Goal: Information Seeking & Learning: Learn about a topic

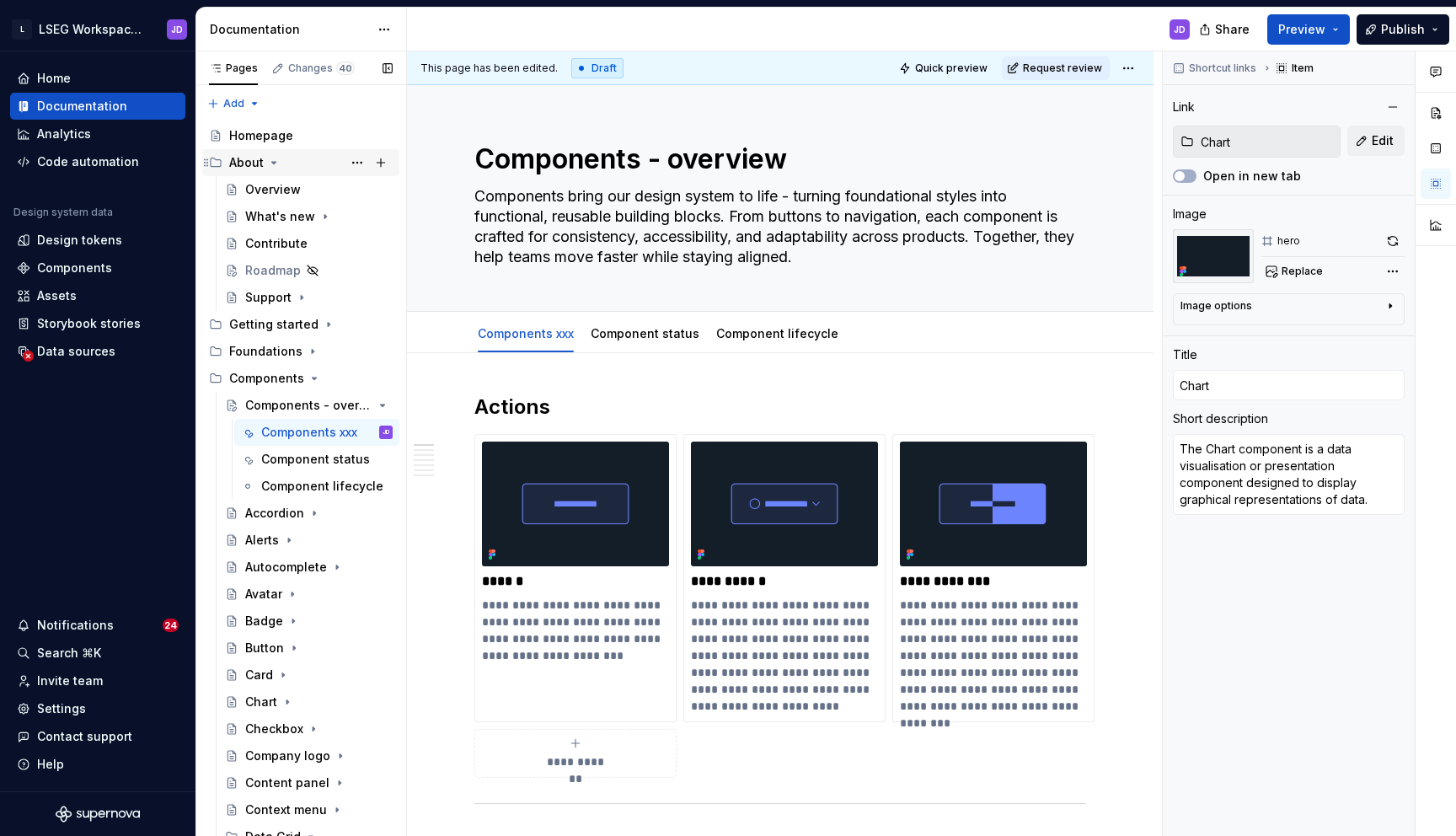
click at [208, 166] on icon "Page tree" at bounding box center [207, 162] width 14 height 14
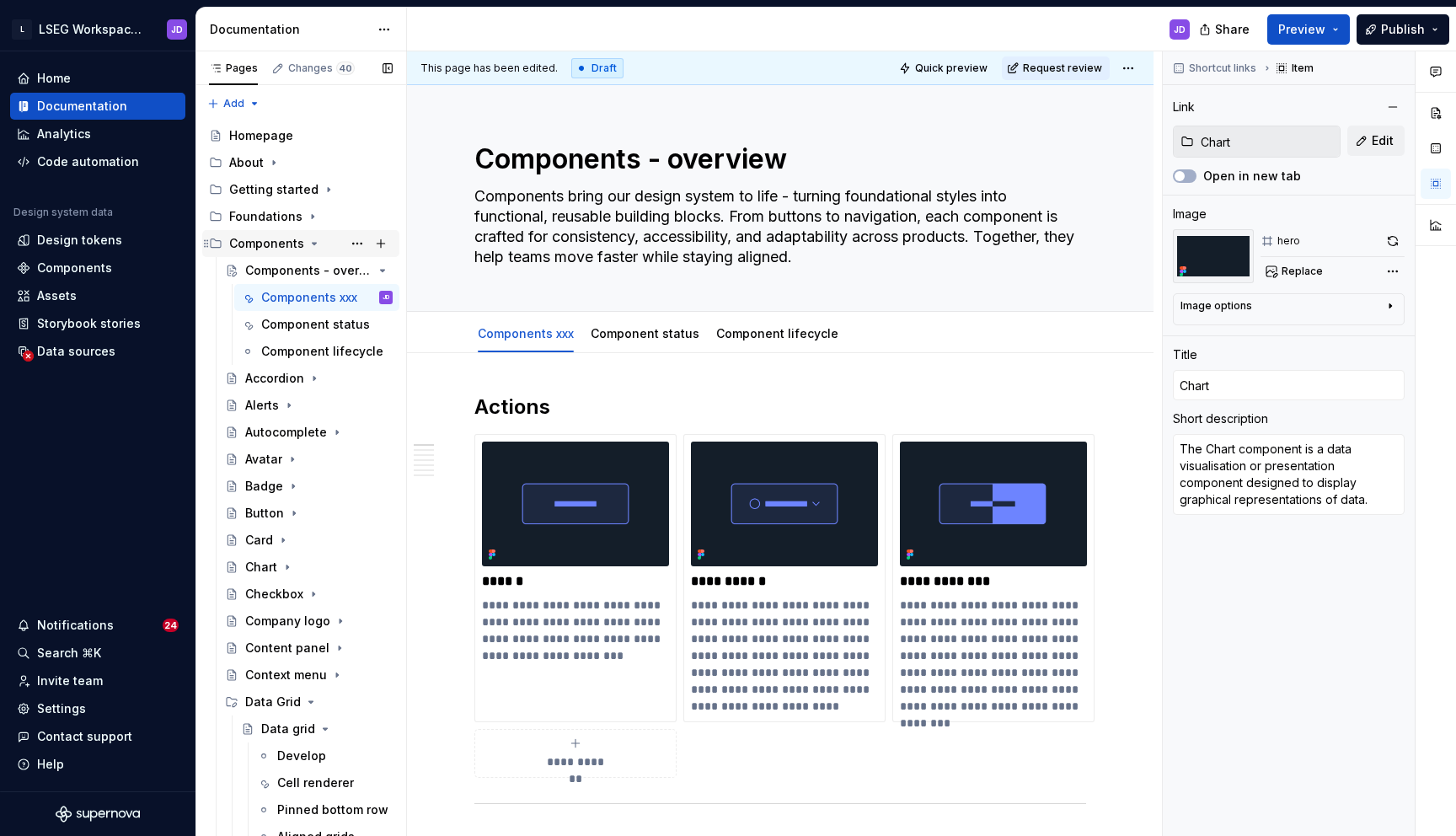
click at [312, 239] on icon "Page tree" at bounding box center [315, 243] width 14 height 14
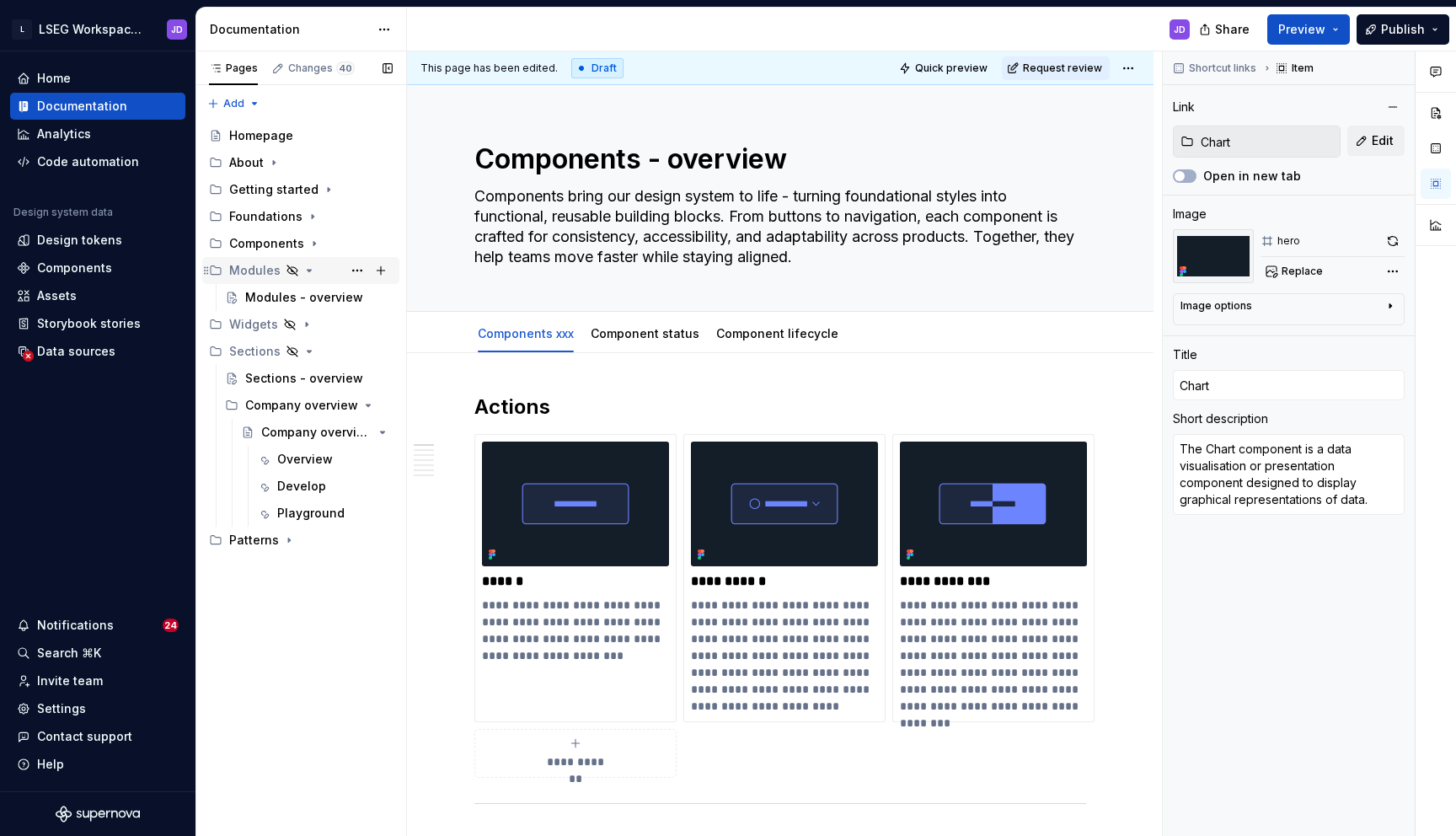
click at [308, 268] on icon "Page tree" at bounding box center [310, 270] width 14 height 14
click at [309, 319] on icon "Page tree" at bounding box center [310, 325] width 14 height 14
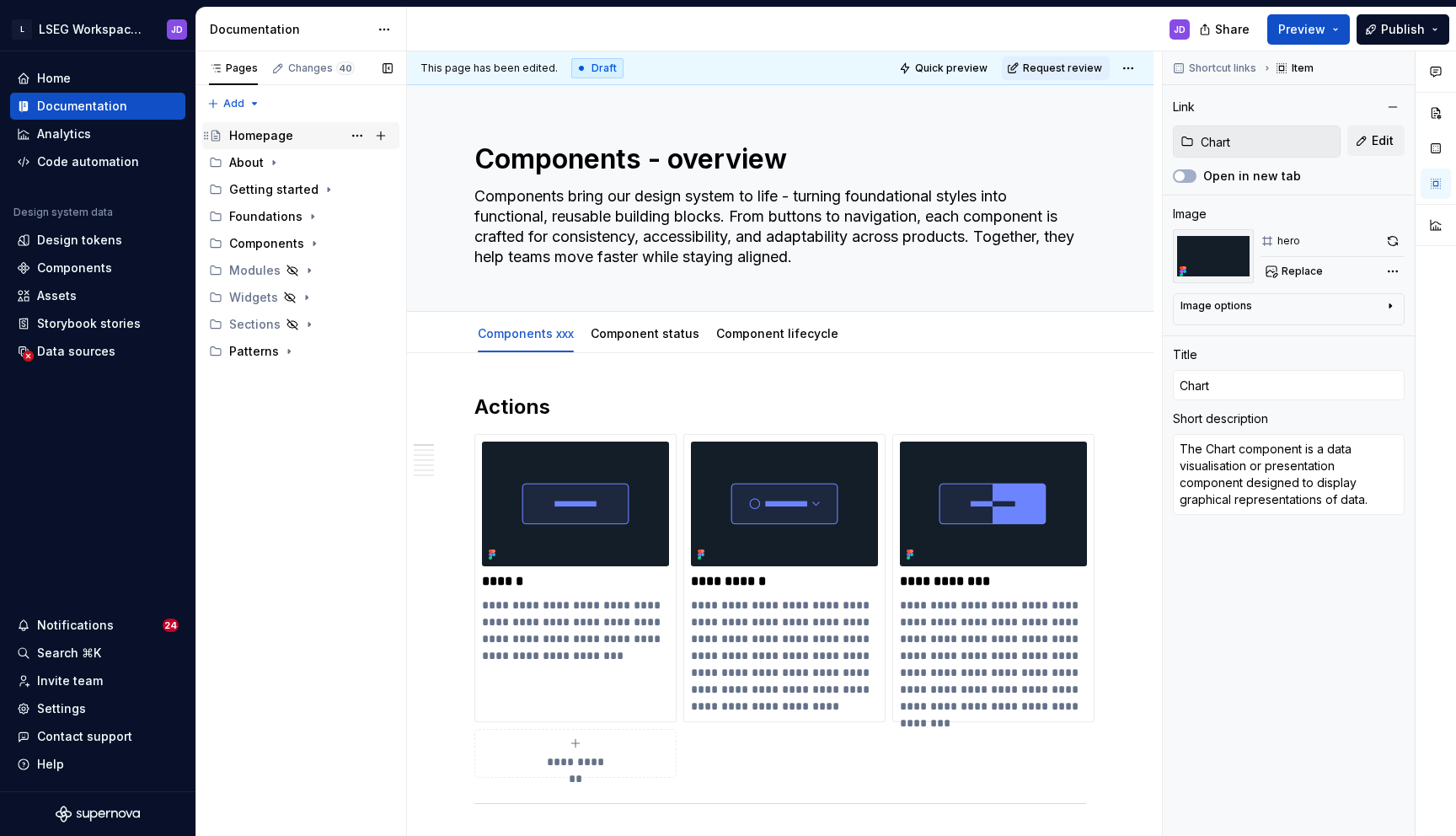
click at [264, 132] on div "Homepage" at bounding box center [261, 136] width 64 height 17
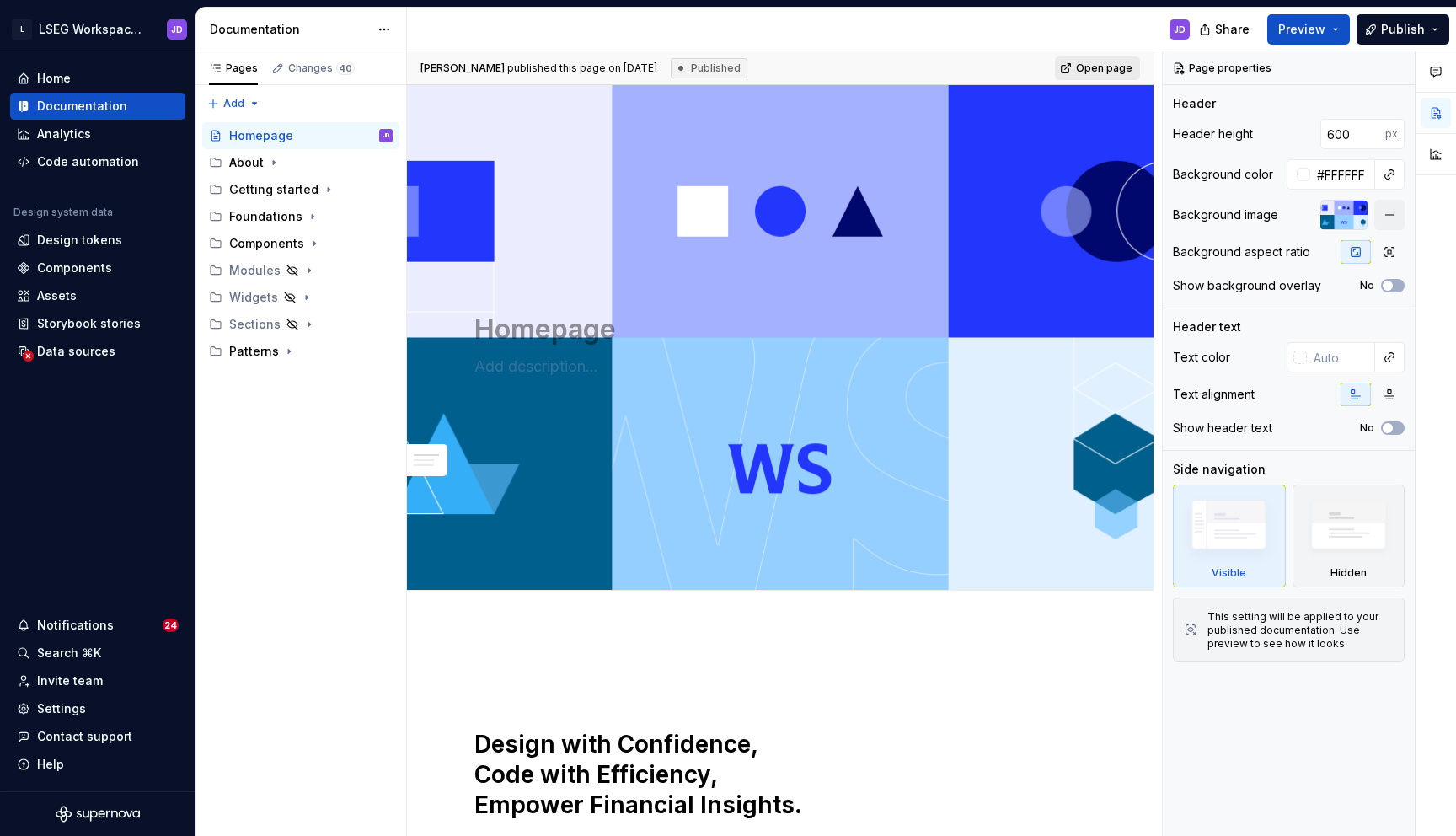
click at [1103, 60] on link "Open page" at bounding box center [1098, 68] width 85 height 24
click at [273, 165] on icon "Page tree" at bounding box center [274, 162] width 14 height 14
click at [284, 202] on div "Overview" at bounding box center [309, 190] width 181 height 27
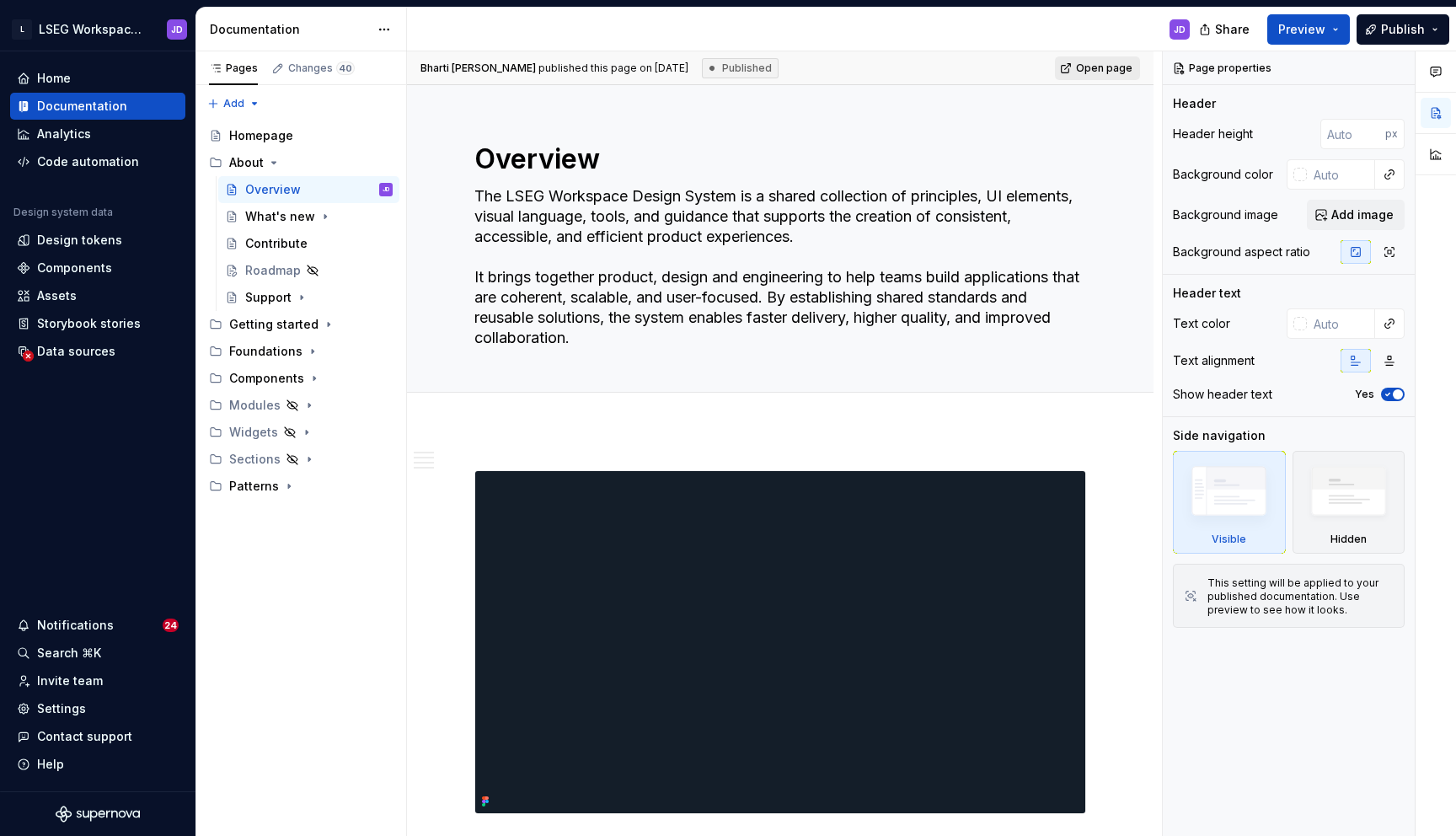
click at [1097, 74] on link "Open page" at bounding box center [1098, 68] width 85 height 24
click at [319, 219] on icon "Page tree" at bounding box center [326, 217] width 14 height 14
click at [291, 245] on div "Code" at bounding box center [276, 243] width 31 height 17
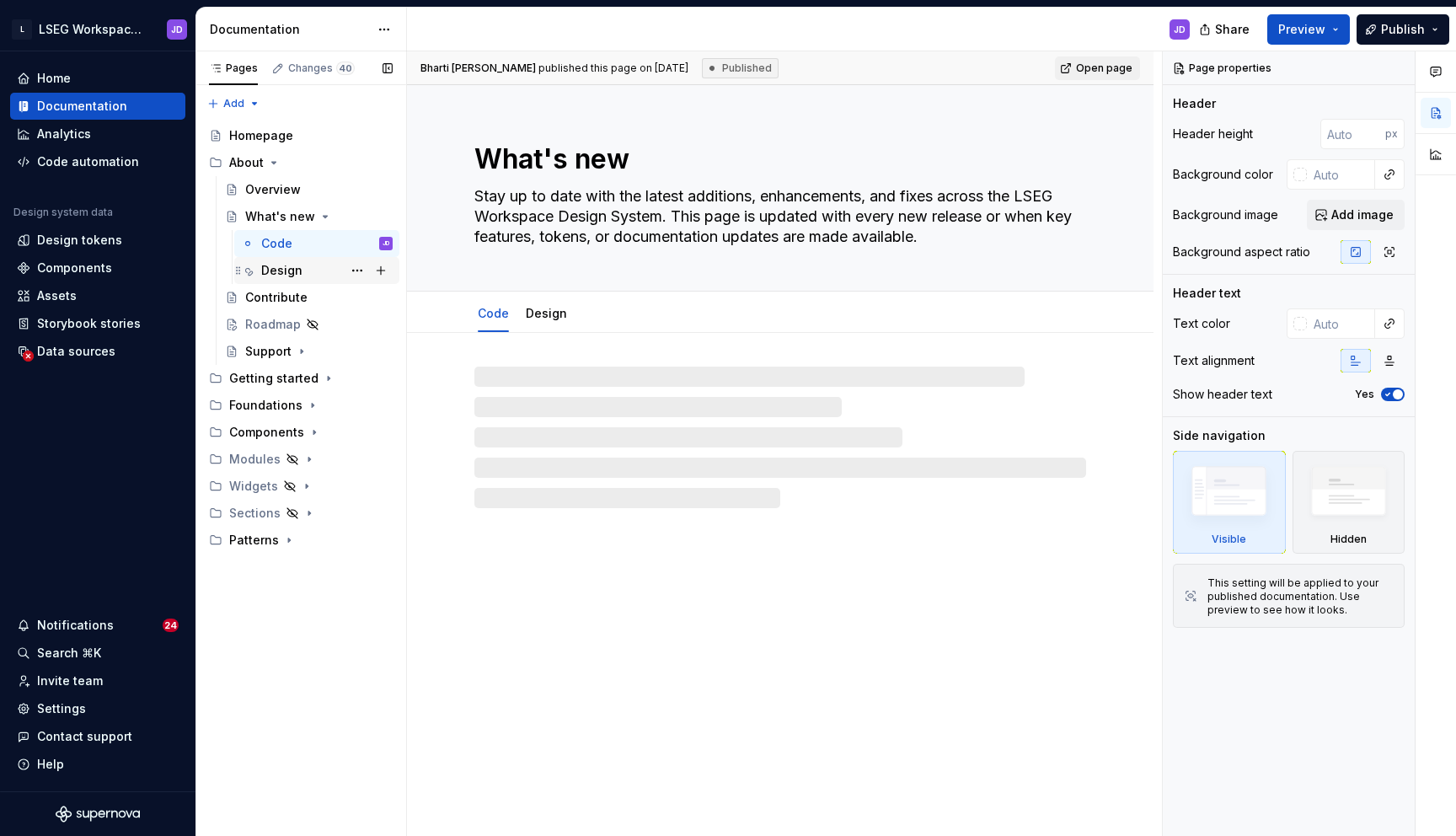
click at [292, 270] on div "Design" at bounding box center [282, 270] width 42 height 17
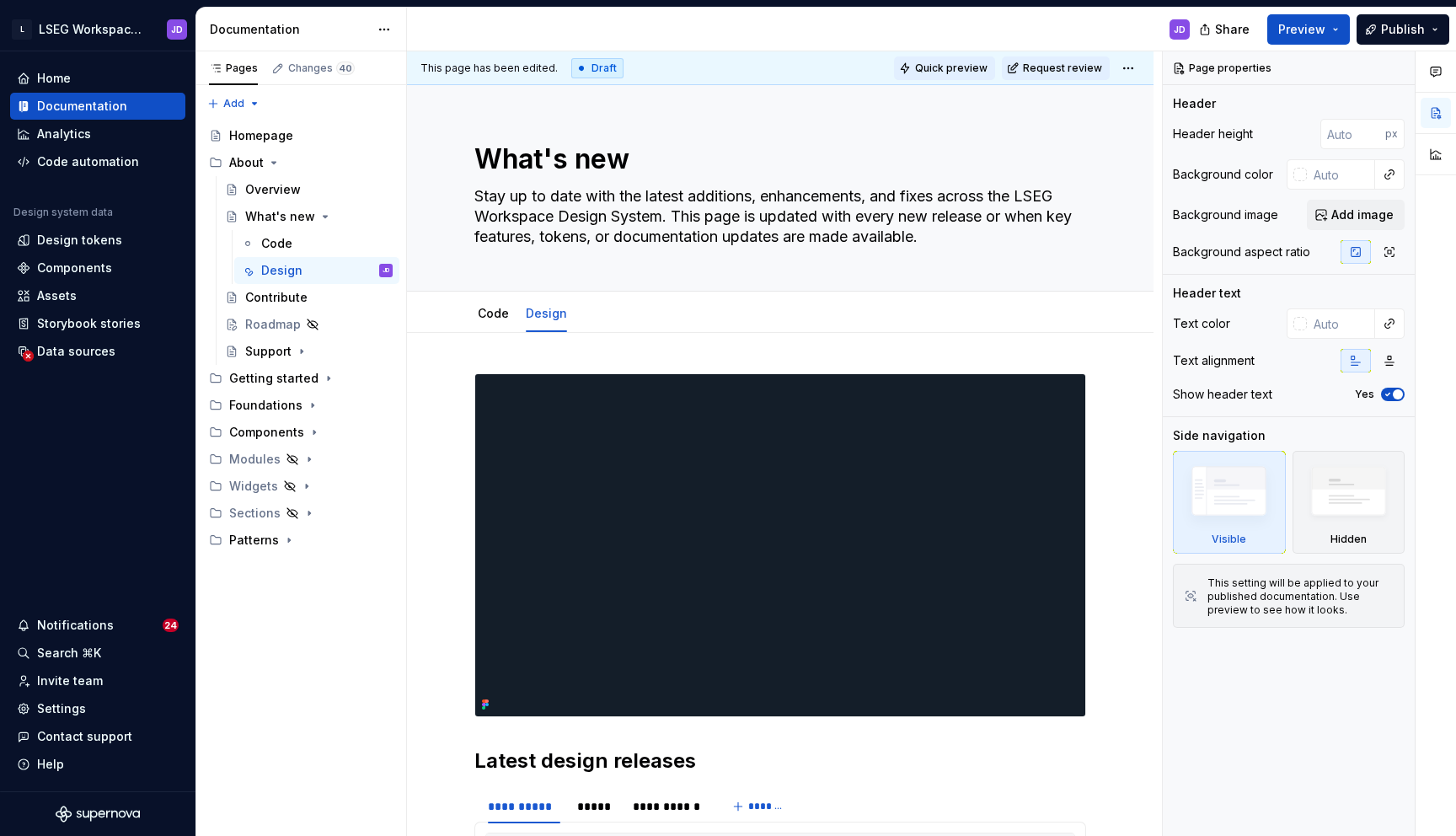
click at [949, 71] on span "Quick preview" at bounding box center [951, 68] width 72 height 14
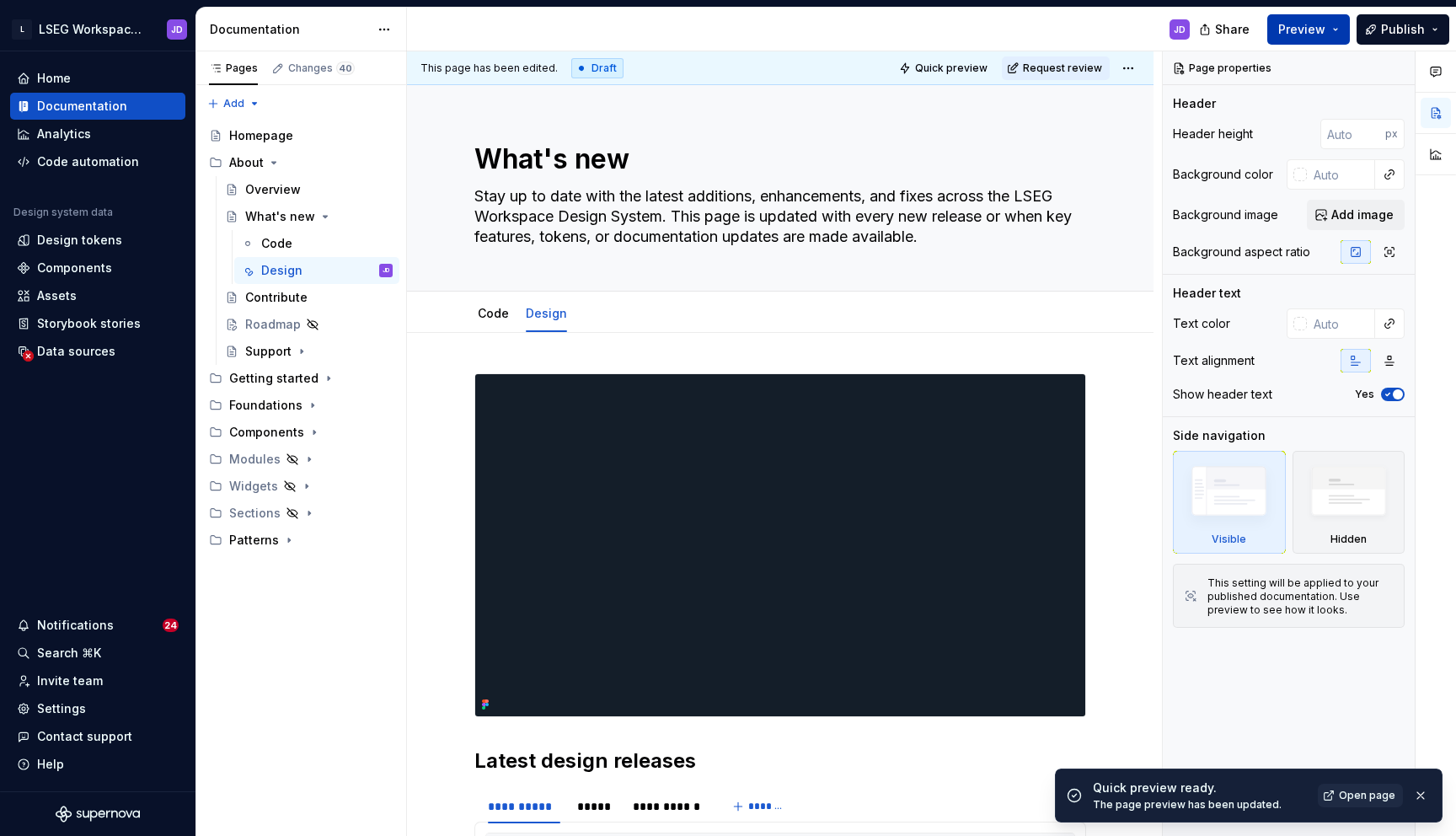
click at [1335, 29] on button "Preview" at bounding box center [1308, 30] width 82 height 31
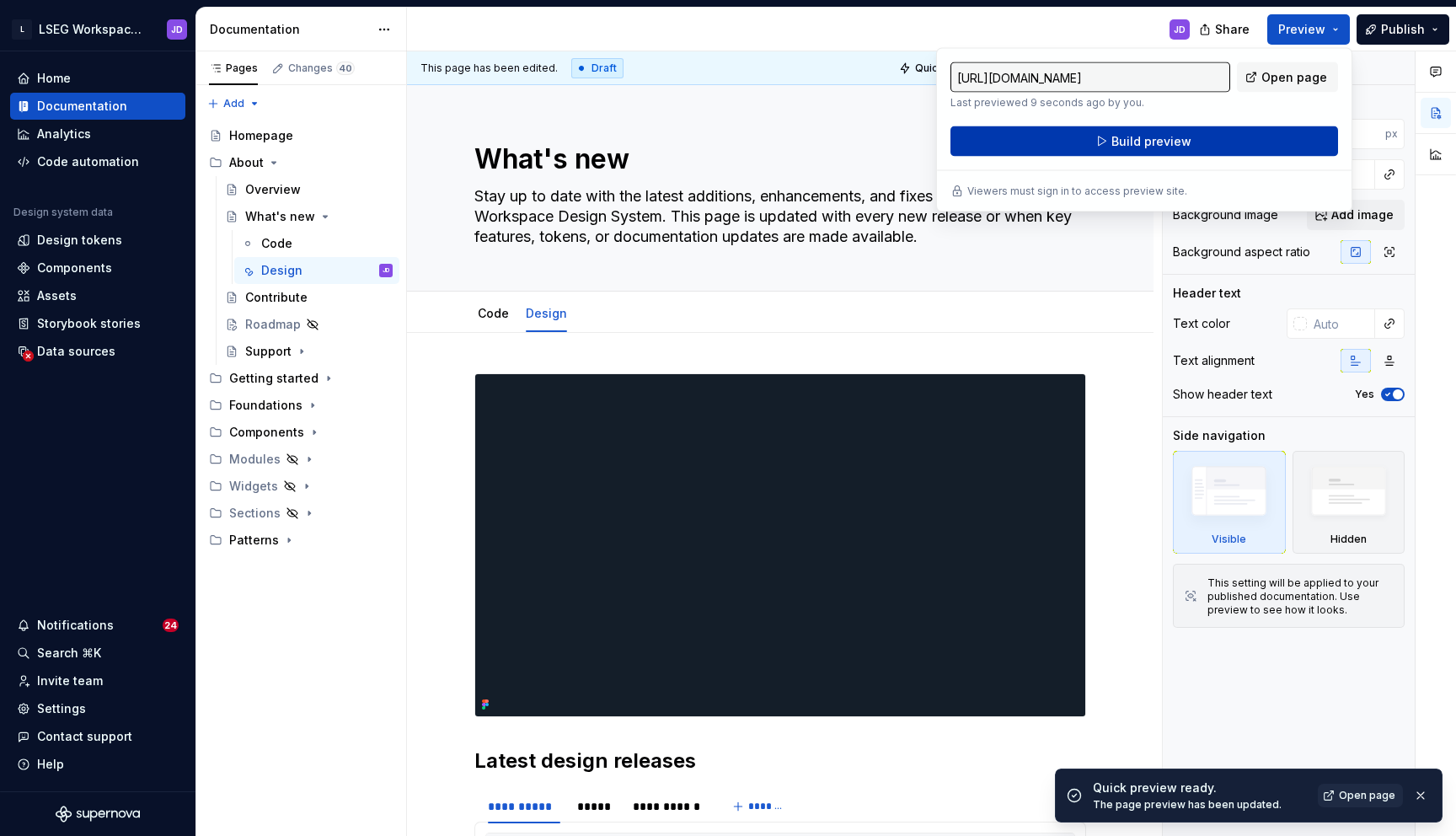
click at [1246, 131] on button "Build preview" at bounding box center [1145, 142] width 388 height 31
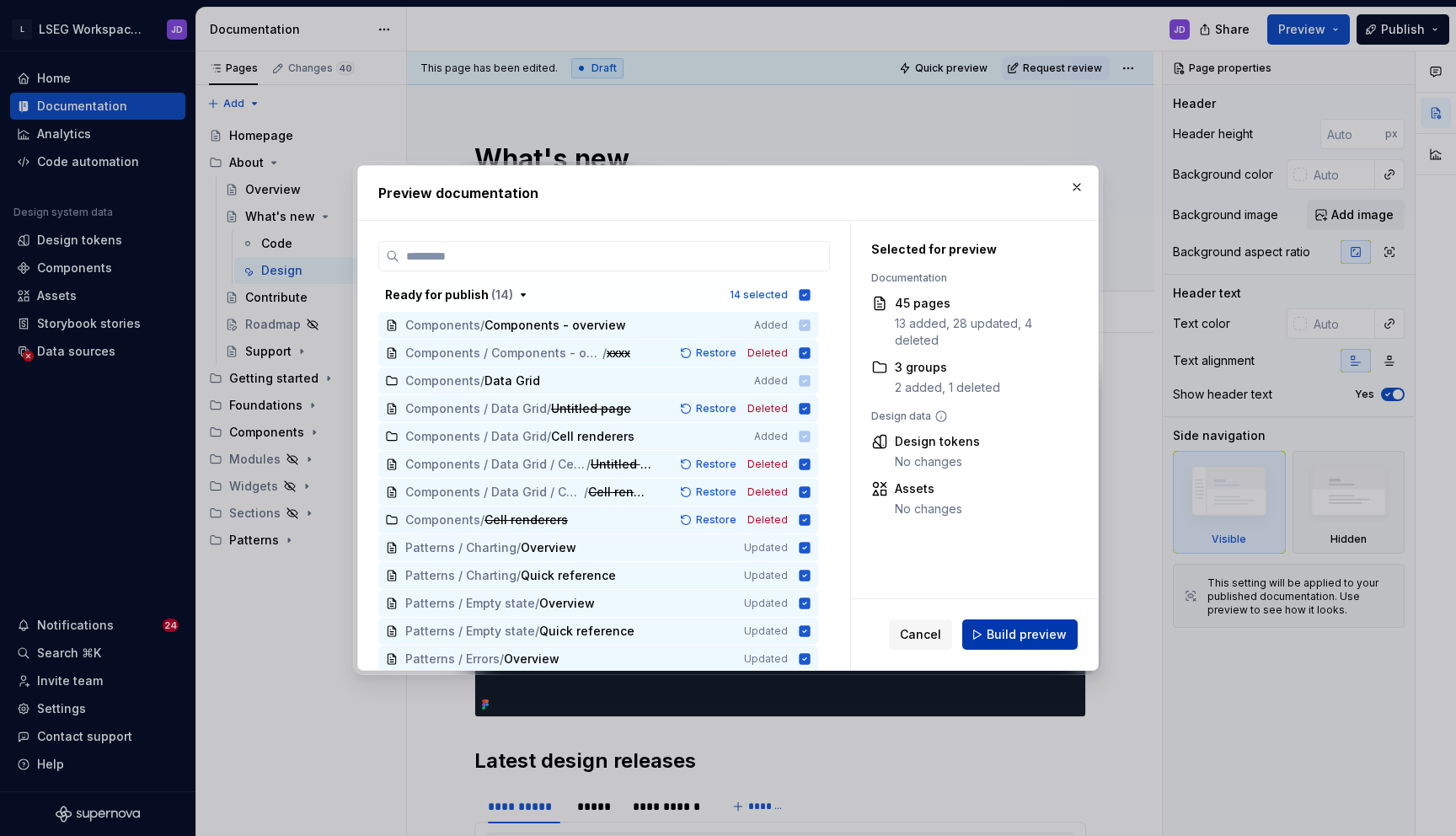
click at [1038, 637] on span "Build preview" at bounding box center [1027, 634] width 80 height 17
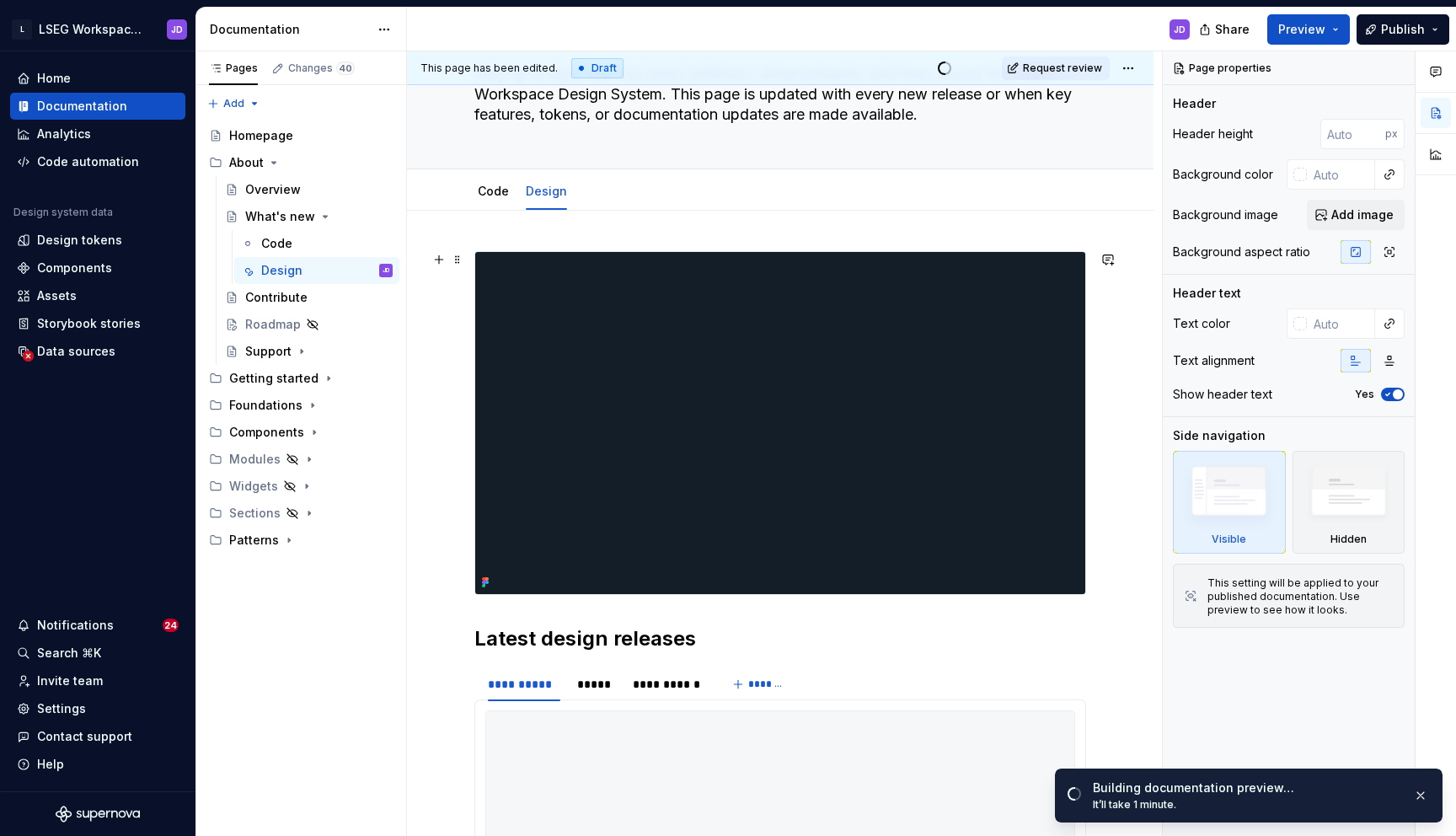
scroll to position [129, 0]
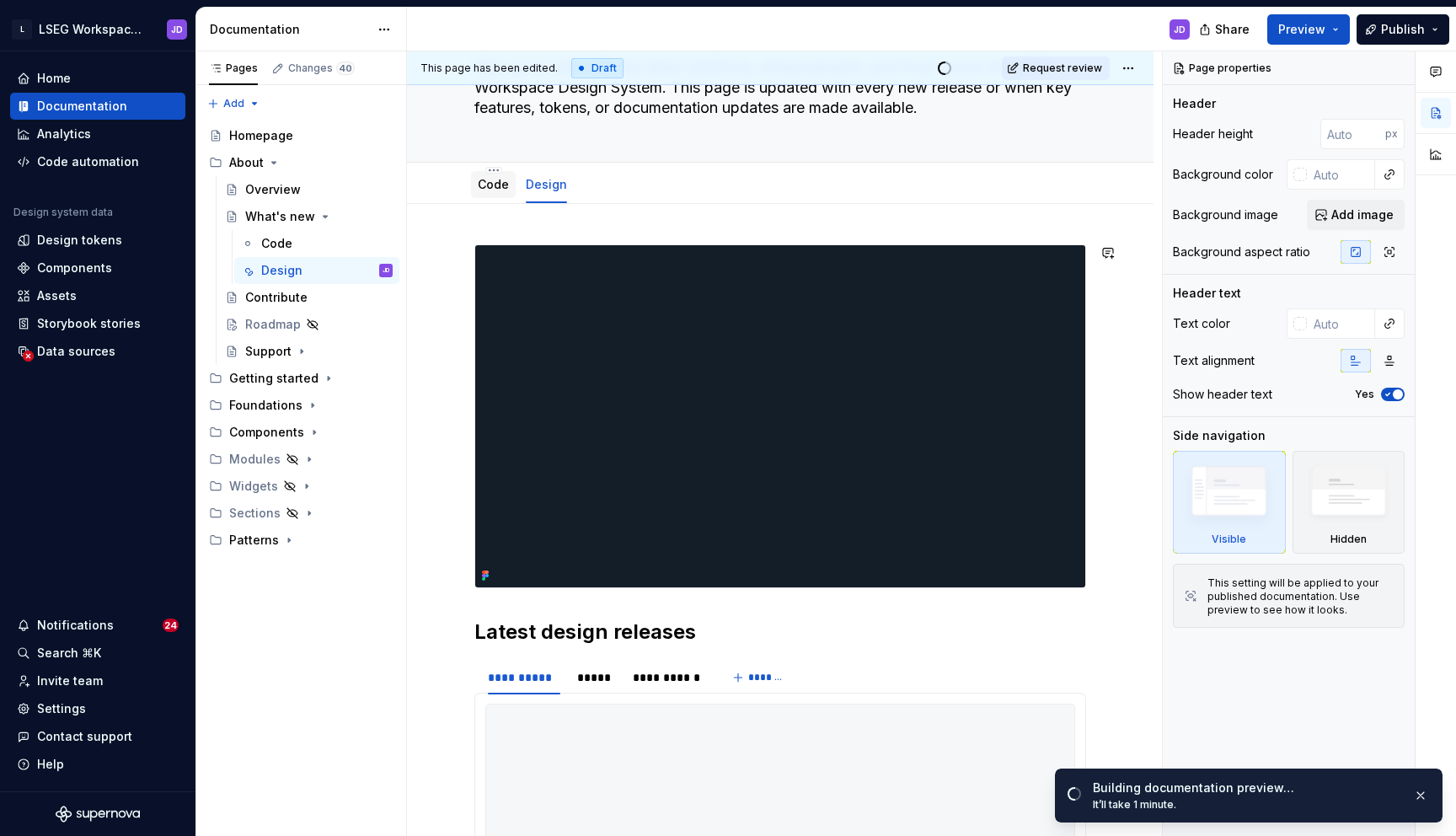
click at [492, 196] on div "Code" at bounding box center [493, 185] width 45 height 27
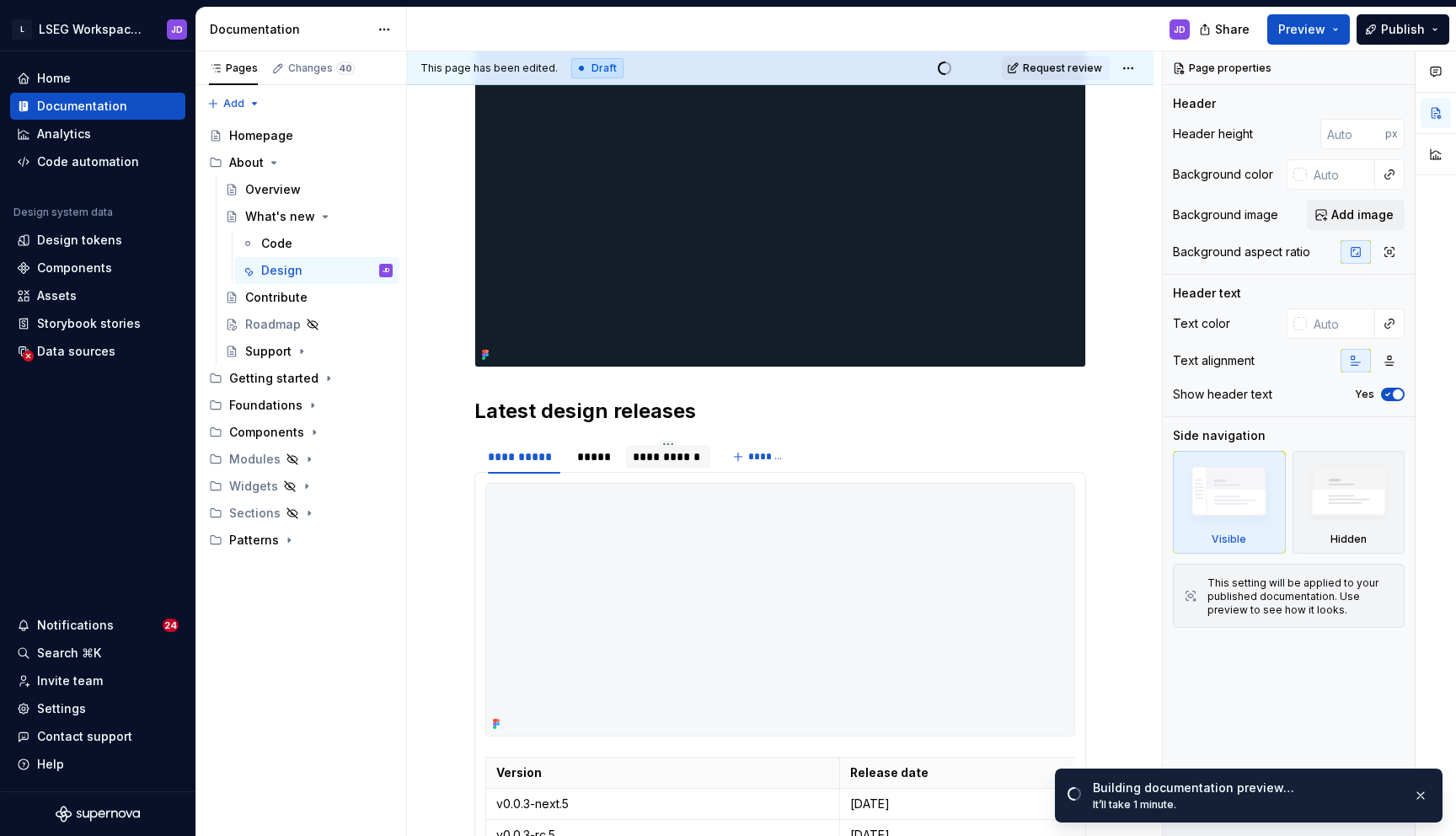
scroll to position [0, 0]
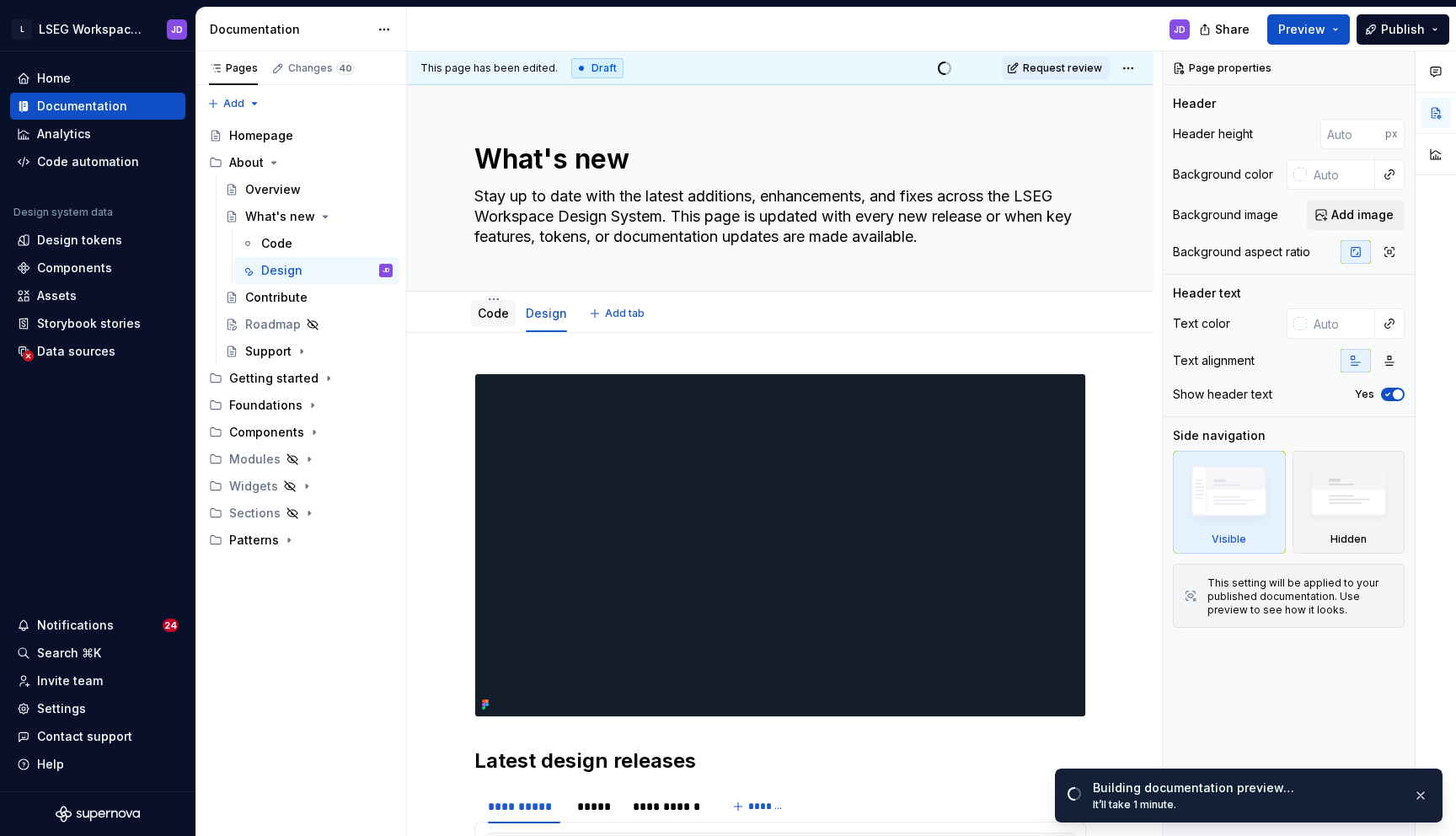
click at [492, 312] on link "Code" at bounding box center [493, 313] width 31 height 14
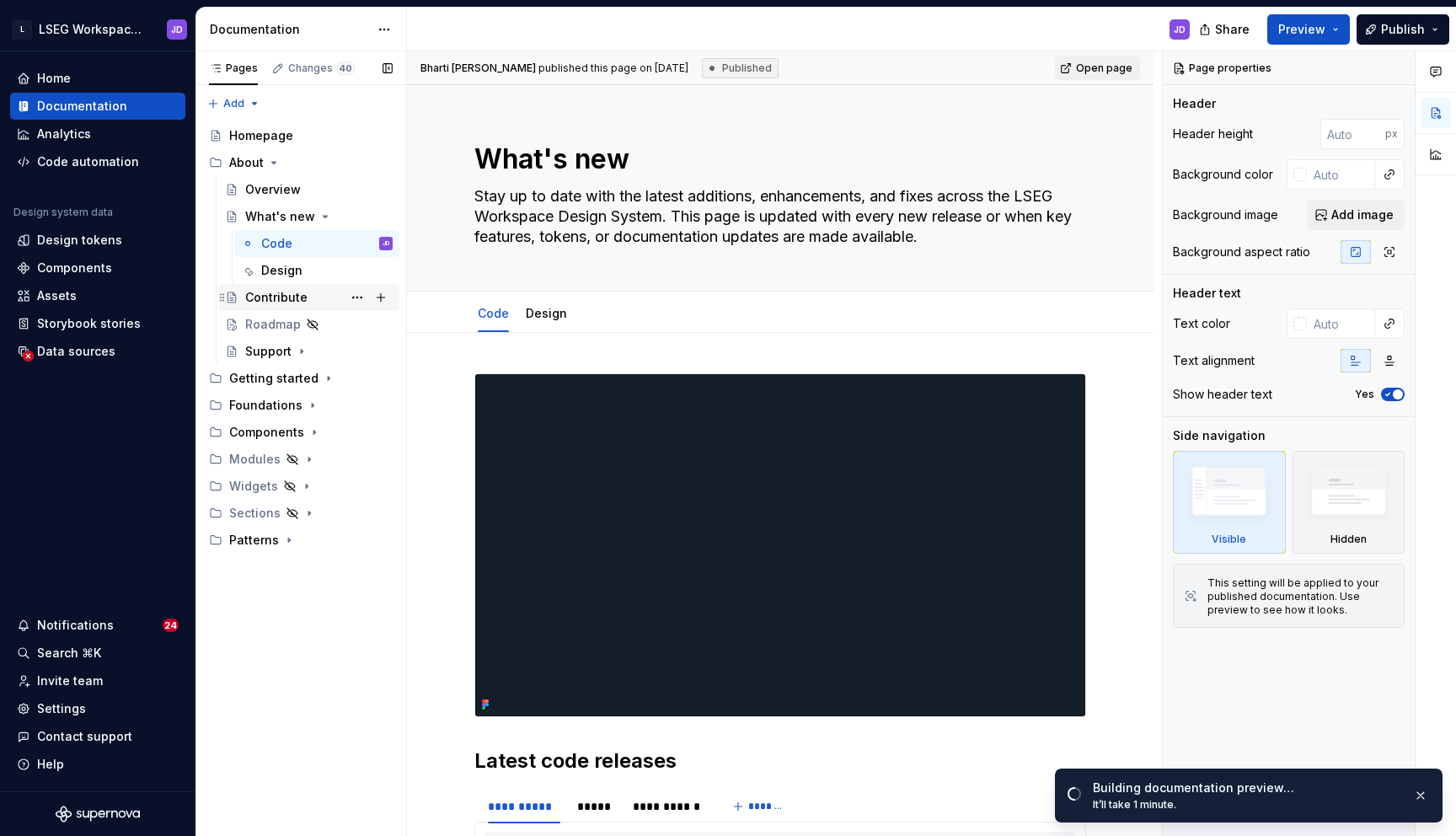
click at [266, 302] on div "Contribute" at bounding box center [276, 298] width 62 height 17
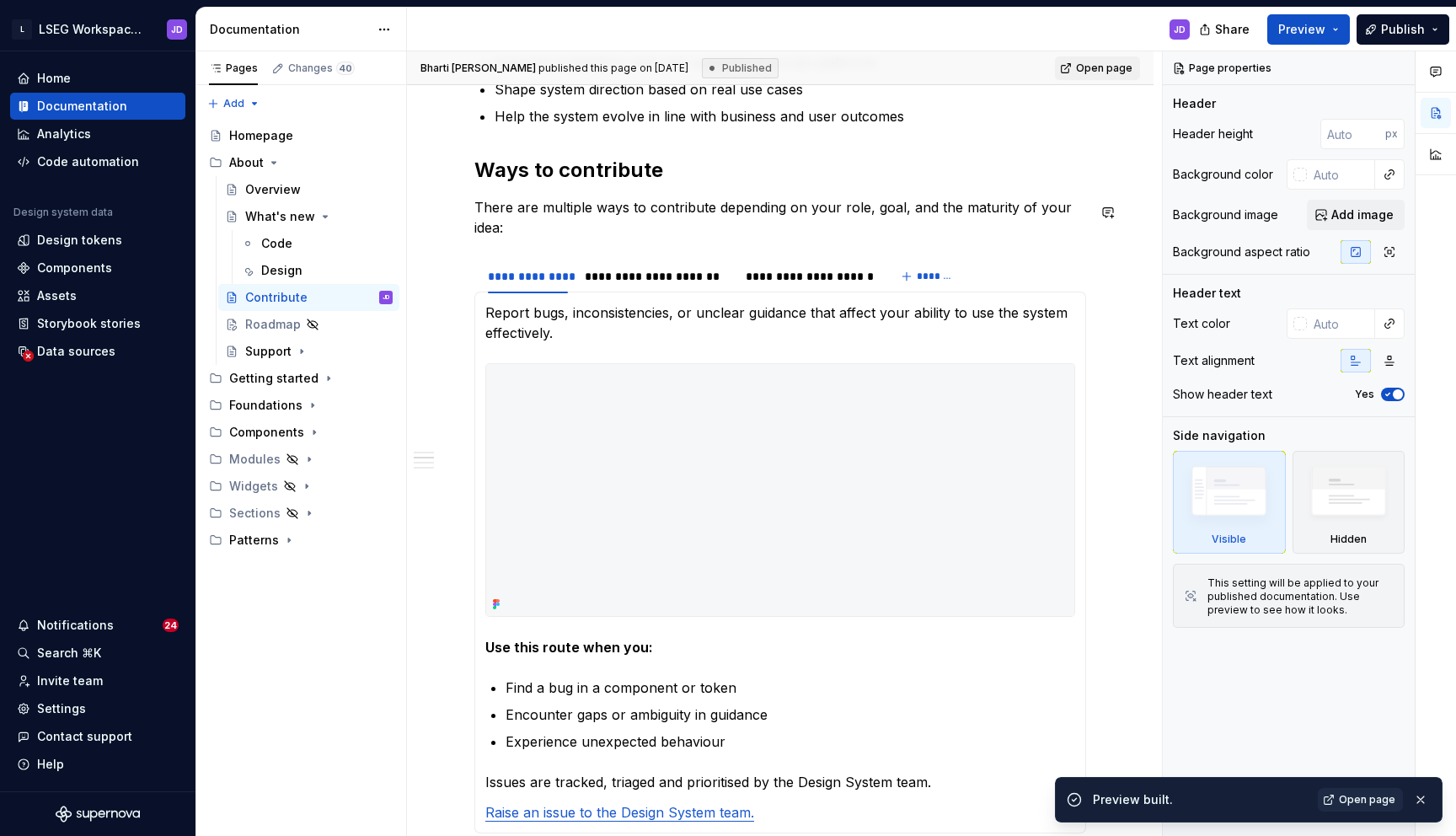
scroll to position [861, 0]
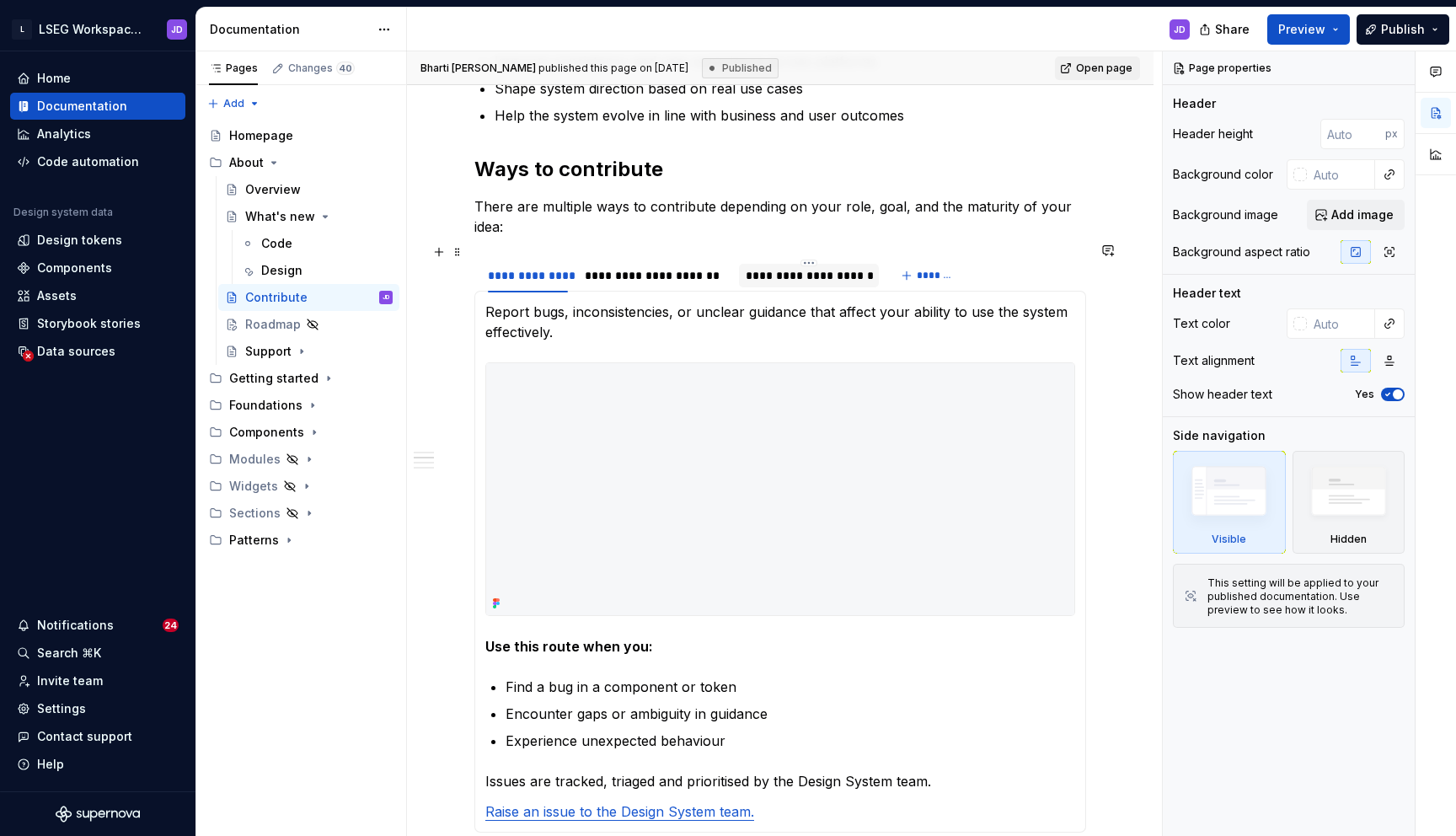
click at [810, 267] on div "**********" at bounding box center [809, 276] width 127 height 17
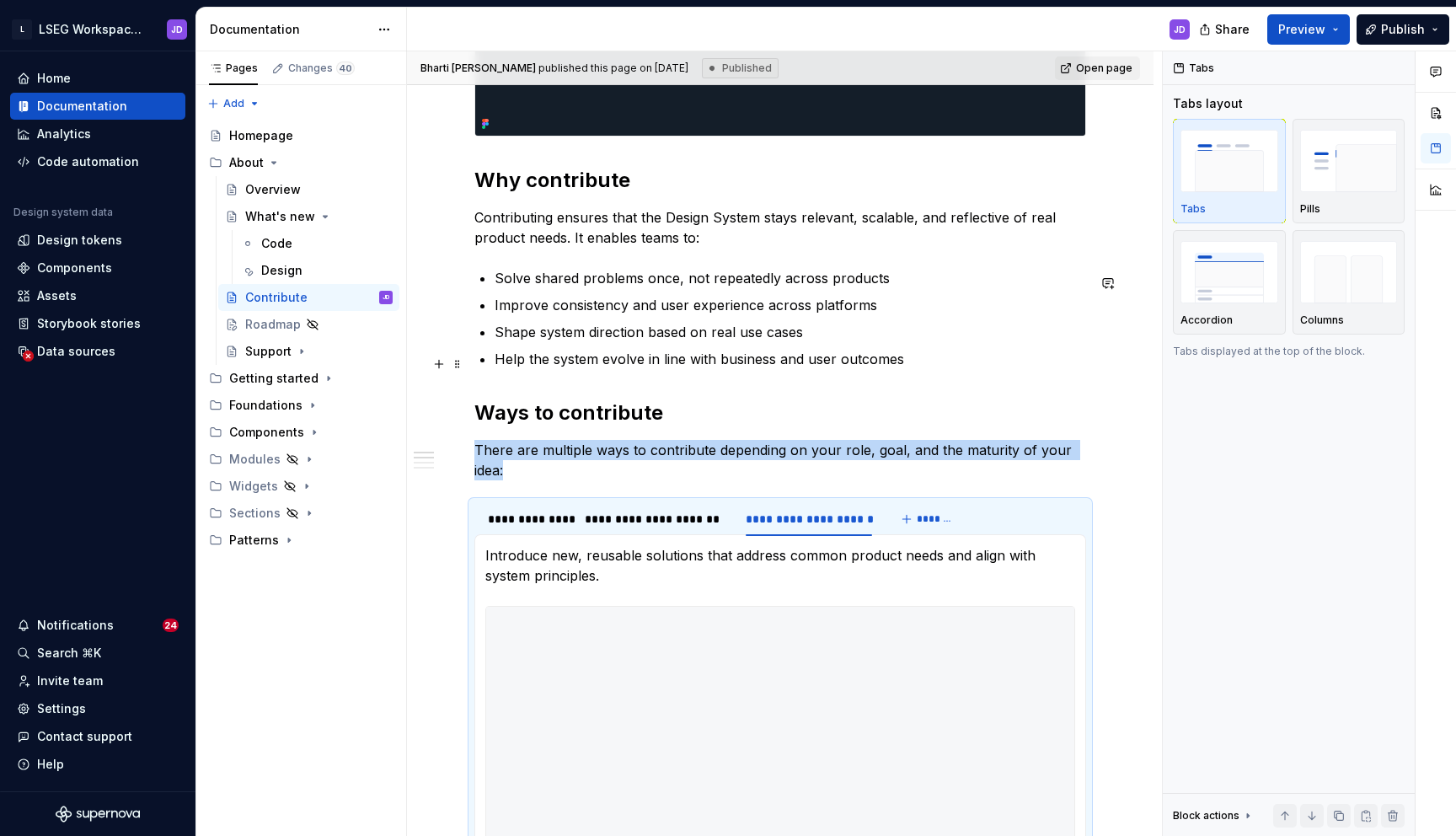
scroll to position [675, 0]
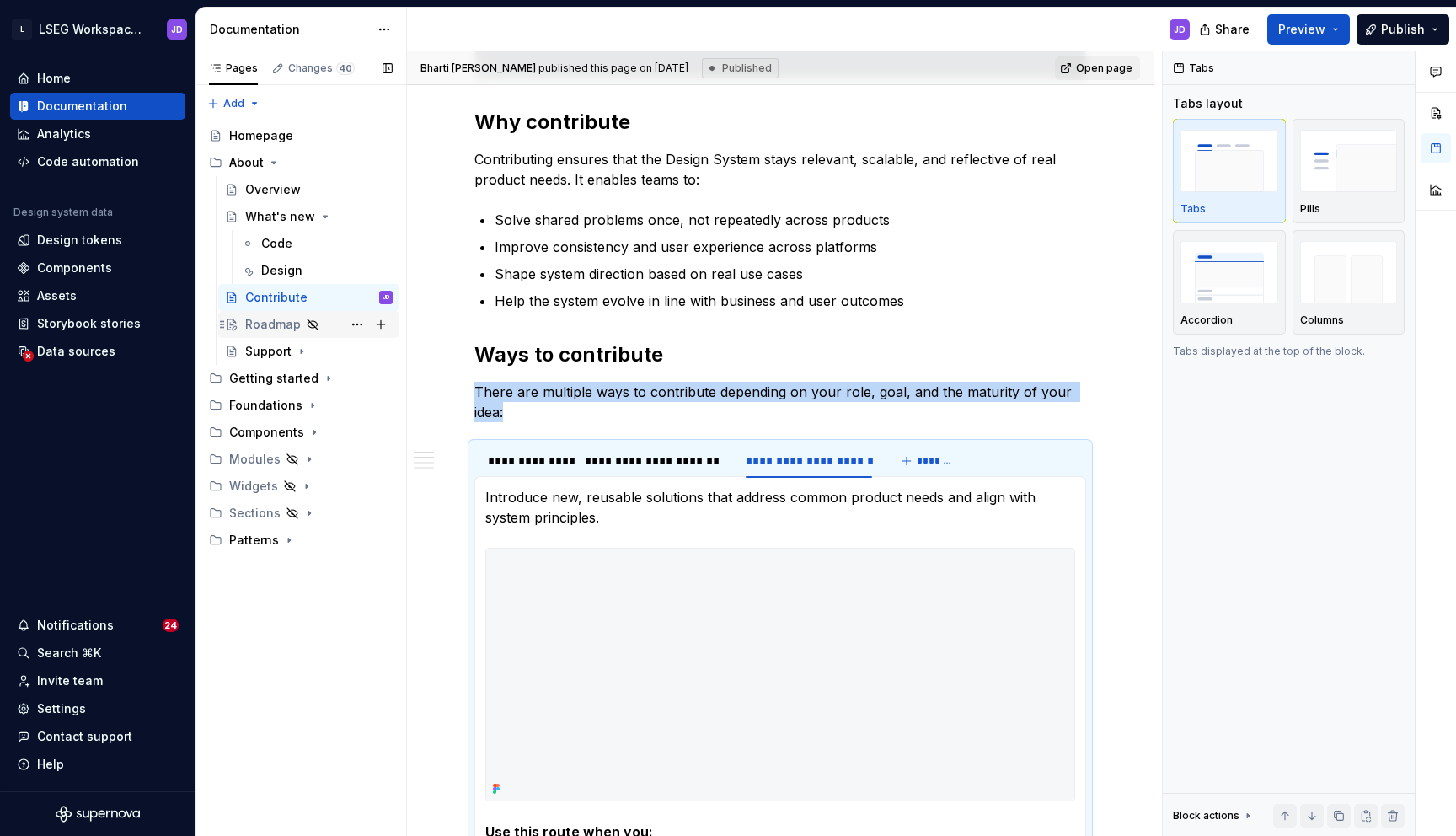
click at [253, 323] on div "Roadmap" at bounding box center [272, 325] width 55 height 17
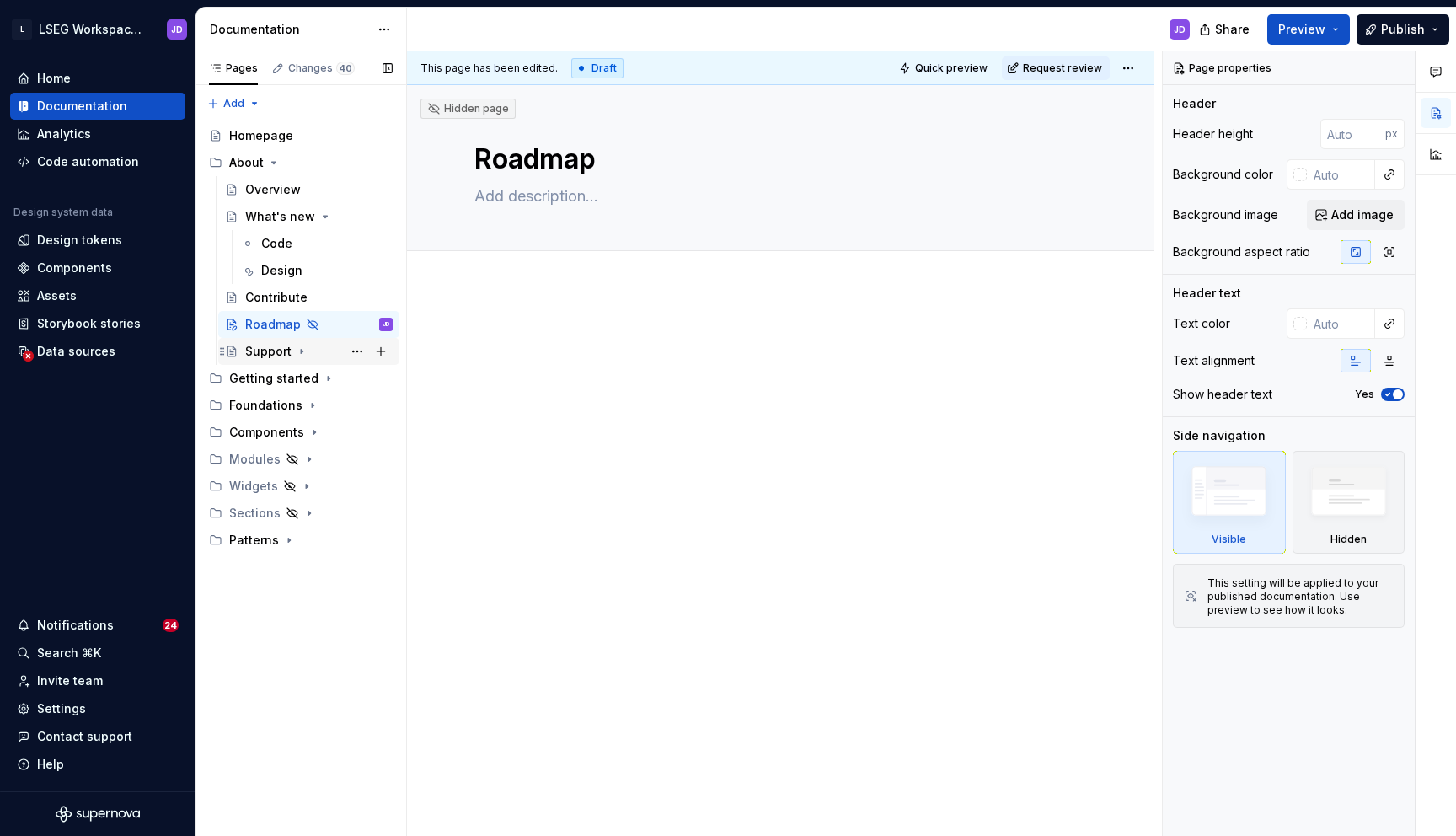
click at [254, 351] on div "Support" at bounding box center [268, 351] width 46 height 17
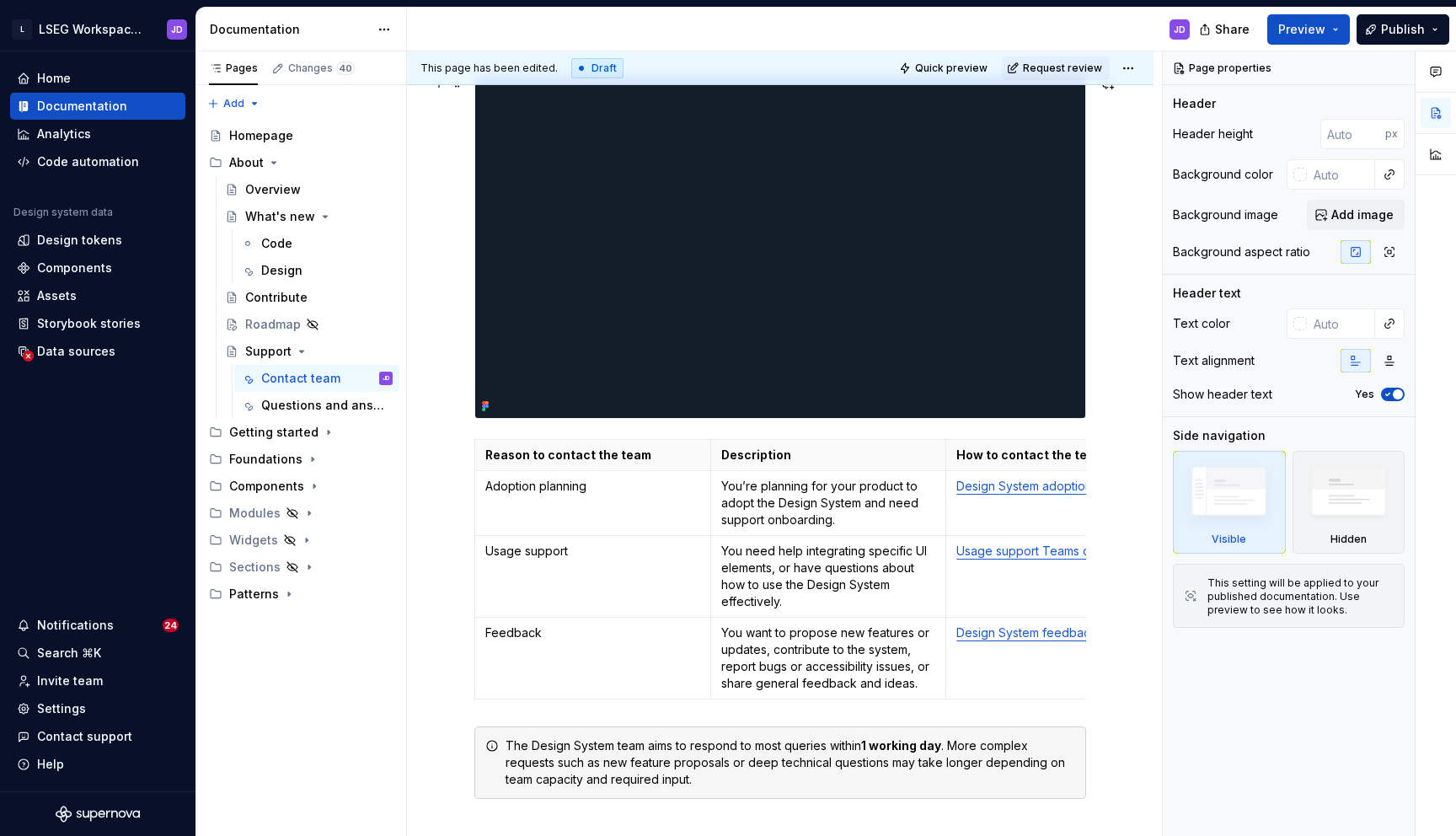
scroll to position [364, 0]
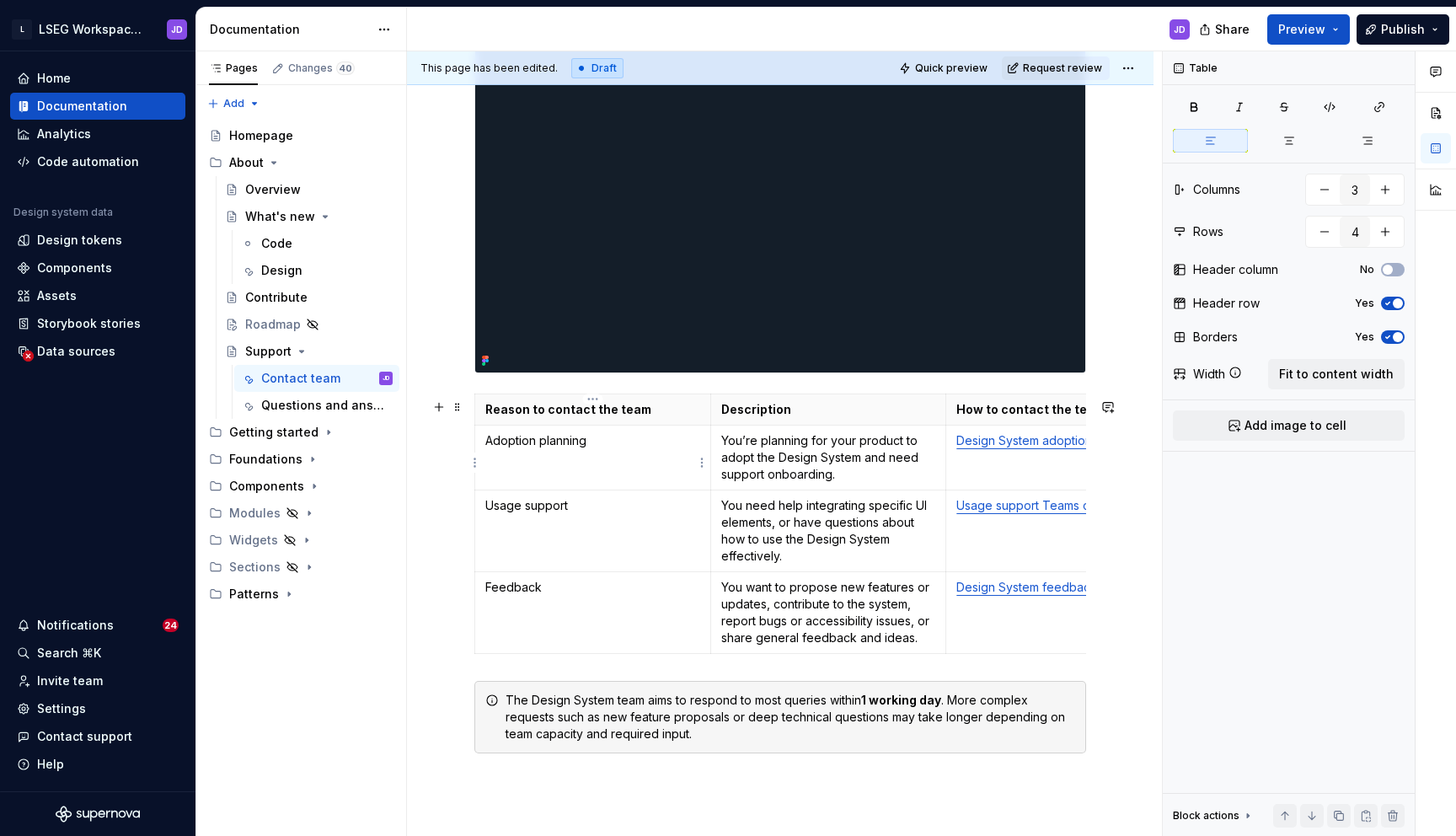
click at [585, 449] on p "Adoption planning" at bounding box center [593, 441] width 215 height 17
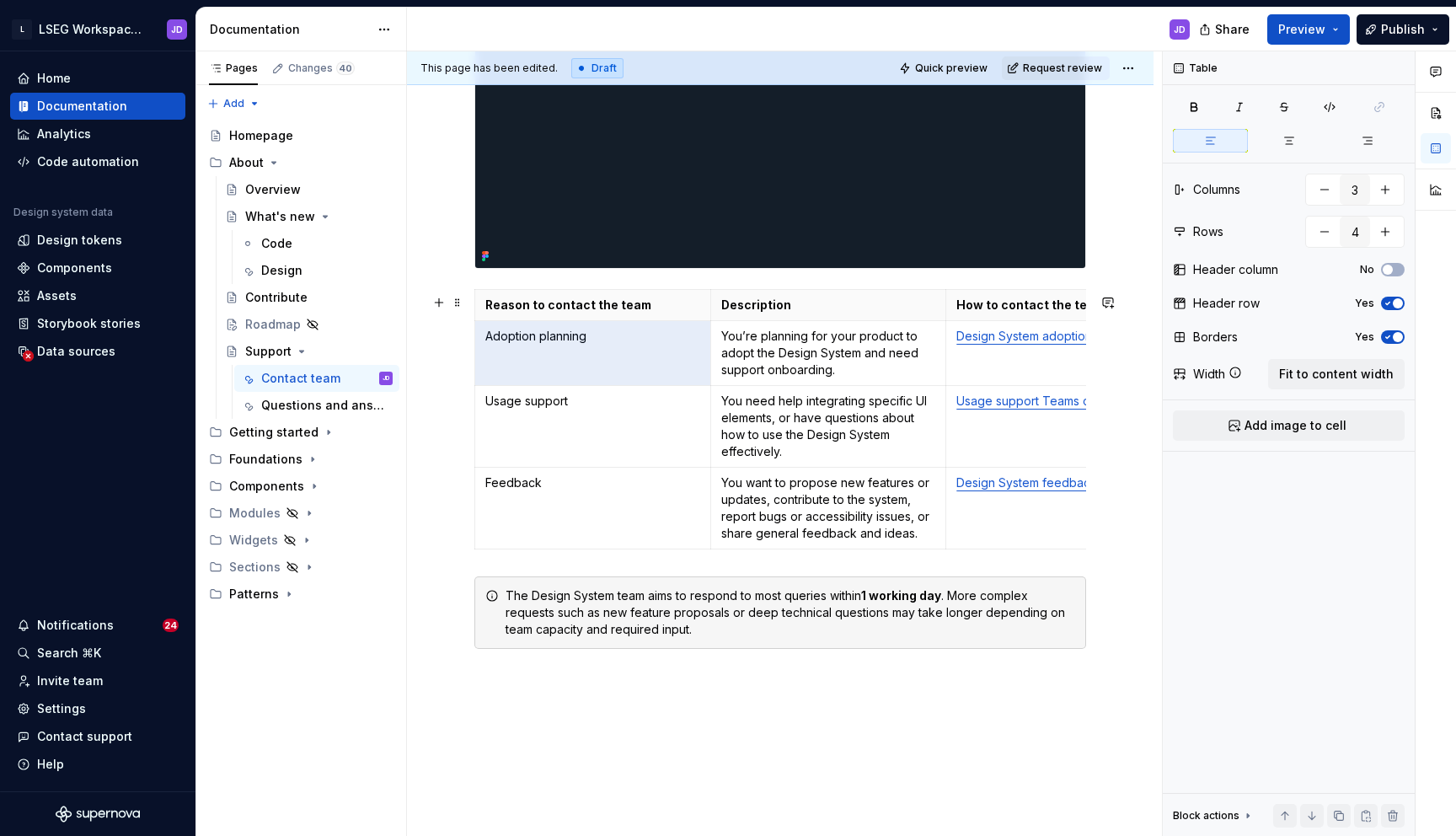
scroll to position [475, 0]
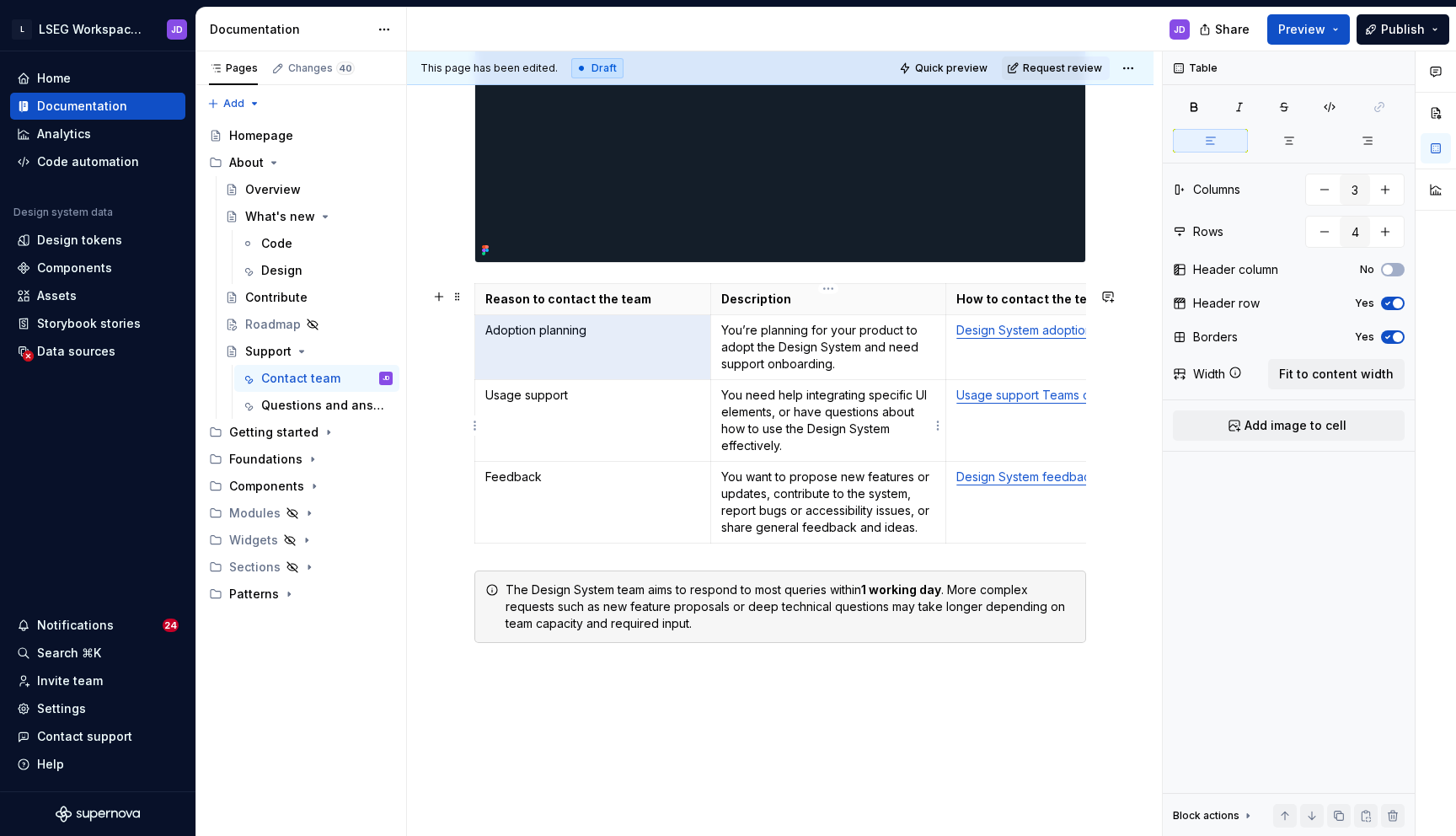
click at [859, 425] on p "You need help integrating specific UI elements, or have questions about how to …" at bounding box center [828, 420] width 215 height 67
click at [849, 498] on p "You want to propose new features or updates, contribute to the system, report b…" at bounding box center [828, 502] width 215 height 67
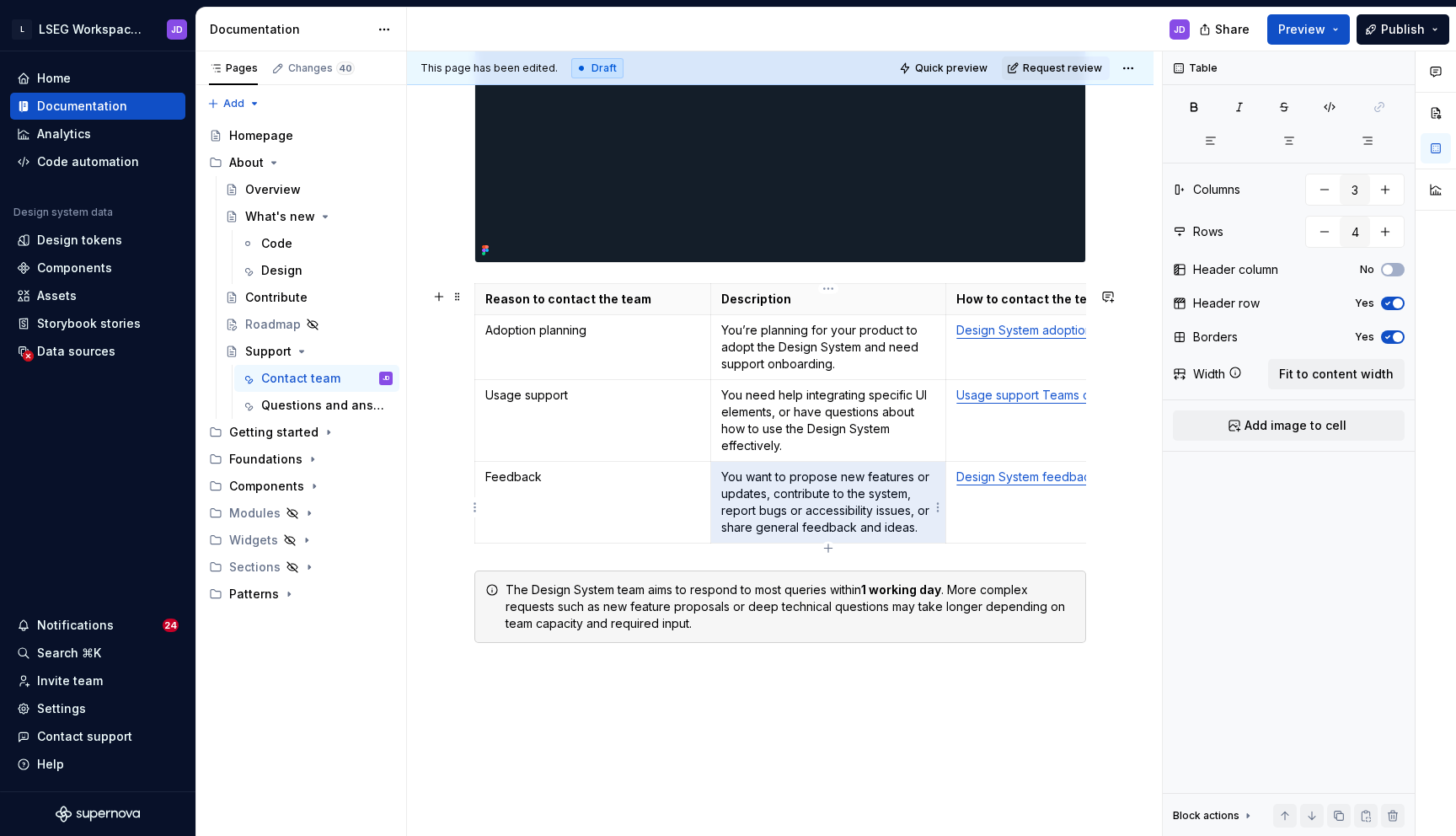
click at [849, 498] on p "You want to propose new features or updates, contribute to the system, report b…" at bounding box center [828, 502] width 215 height 67
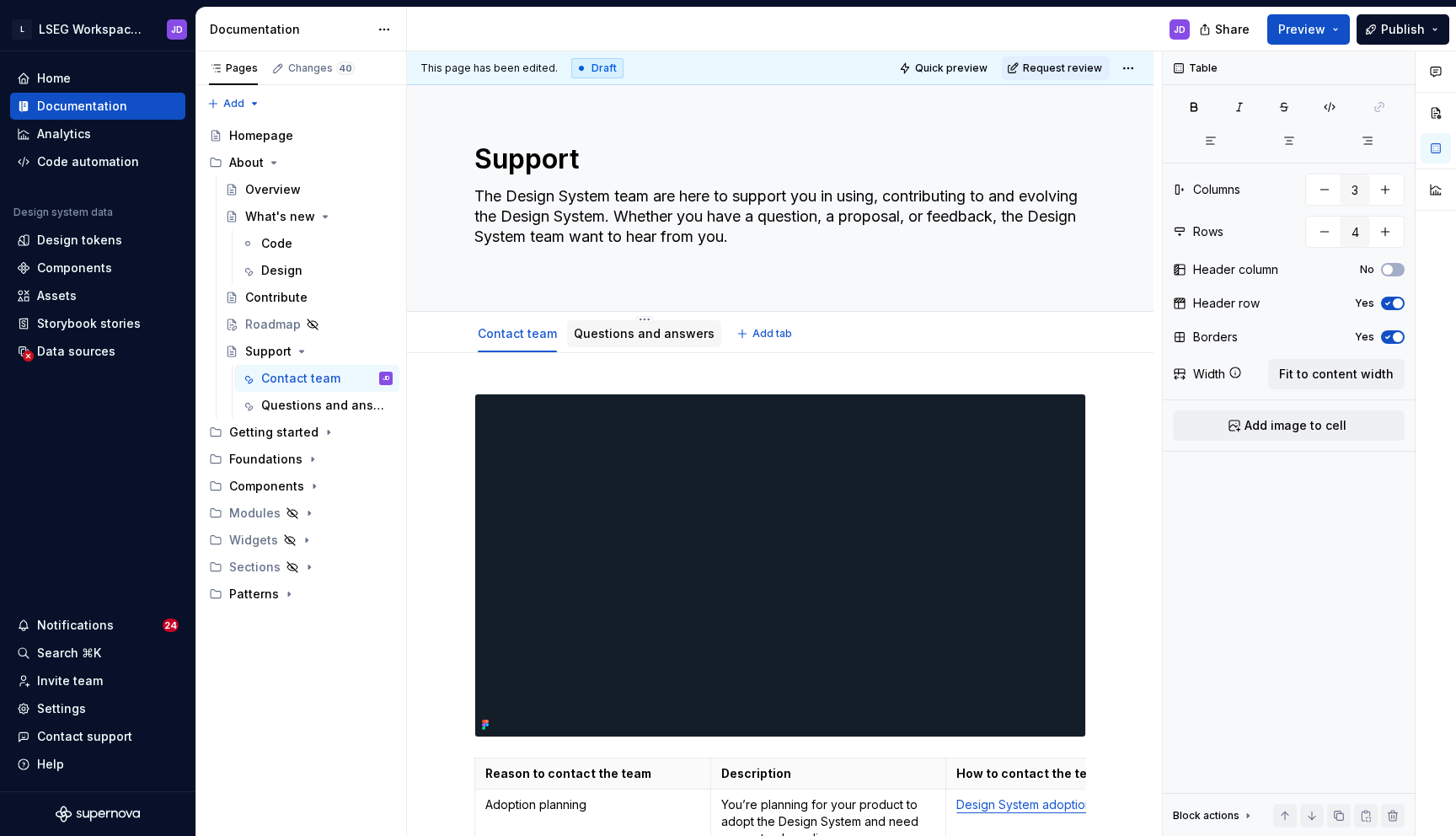
click at [668, 337] on link "Questions and answers" at bounding box center [644, 333] width 140 height 14
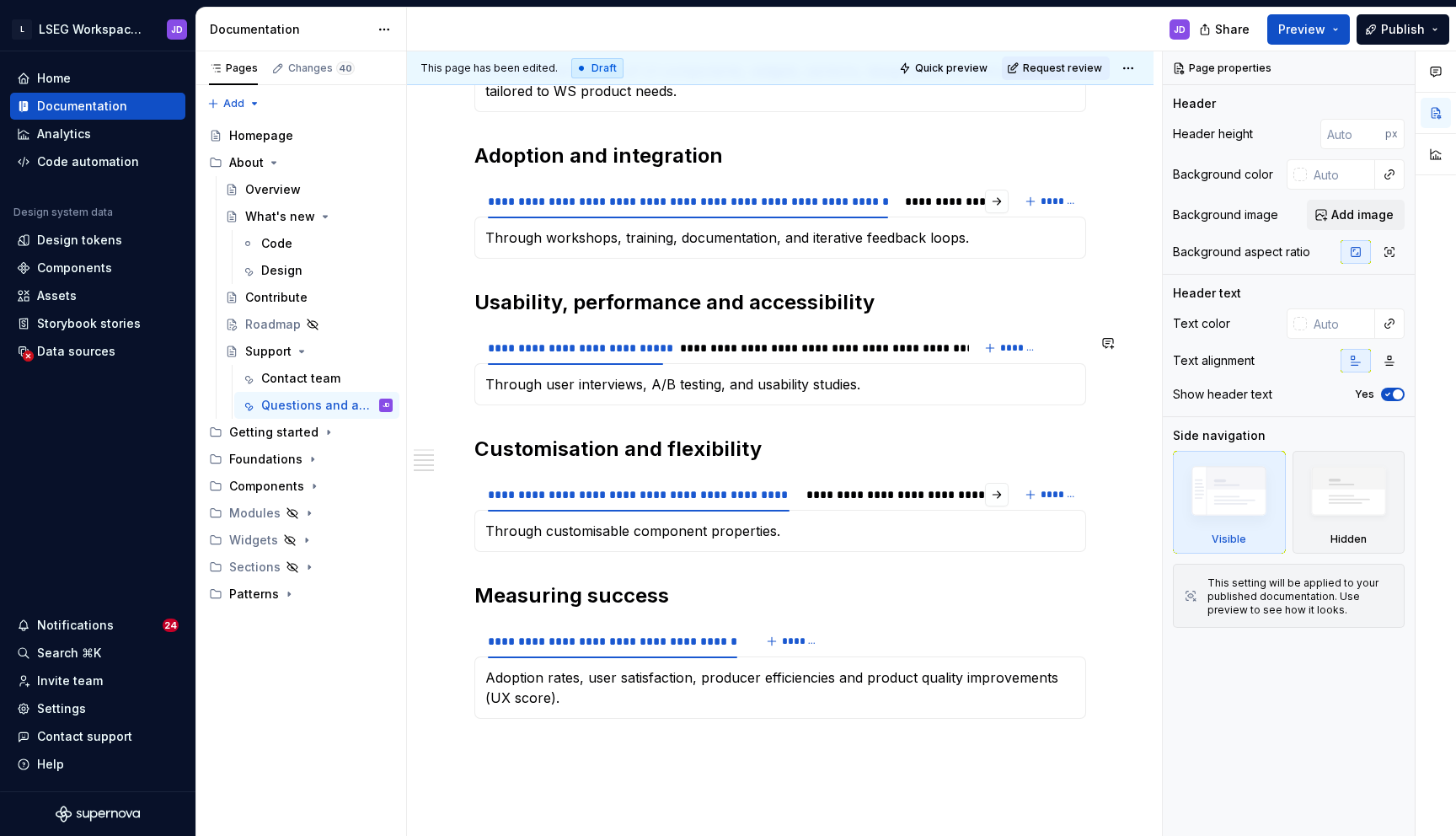
scroll to position [827, 0]
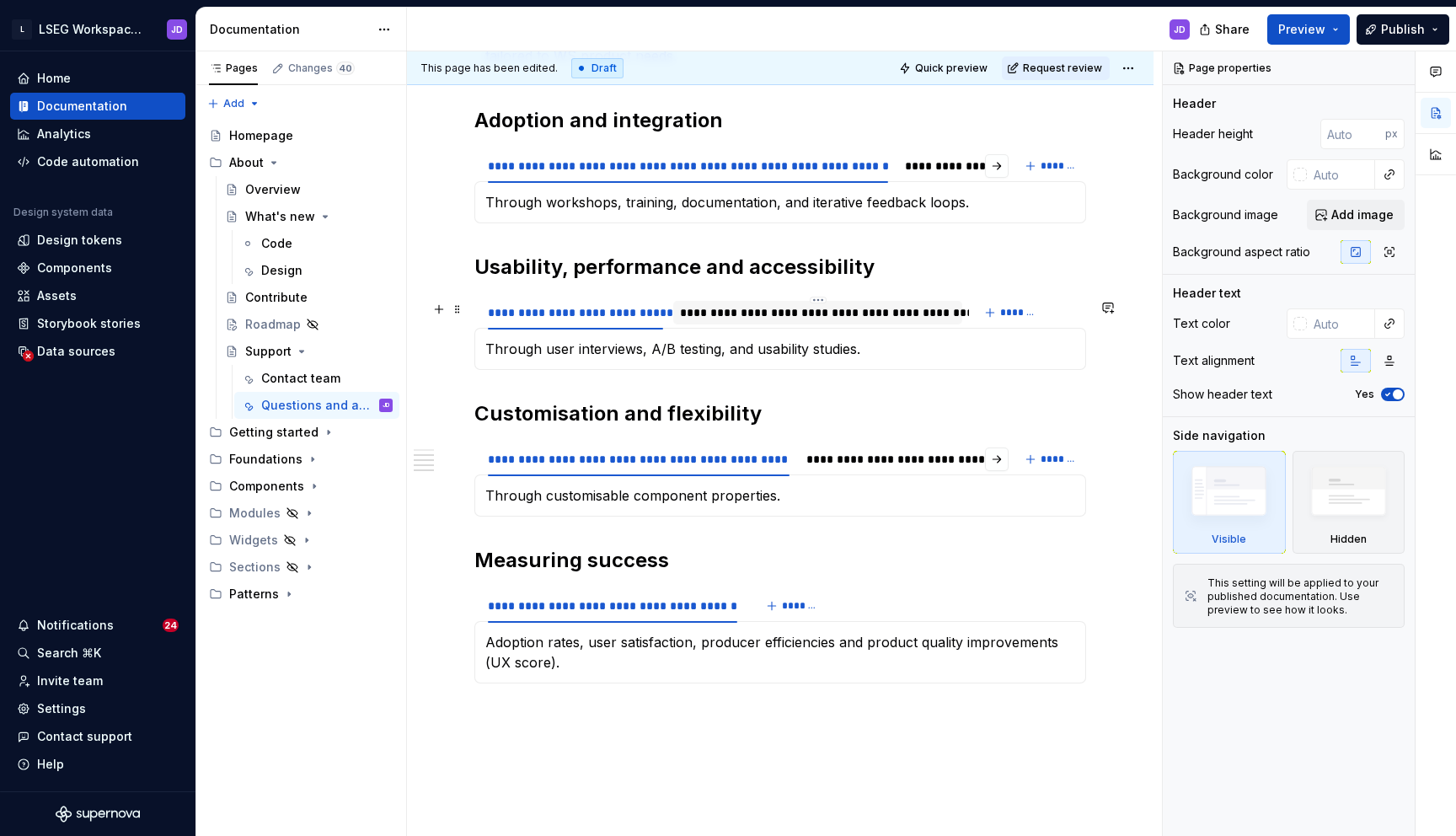
click at [712, 321] on div "**********" at bounding box center [818, 313] width 276 height 17
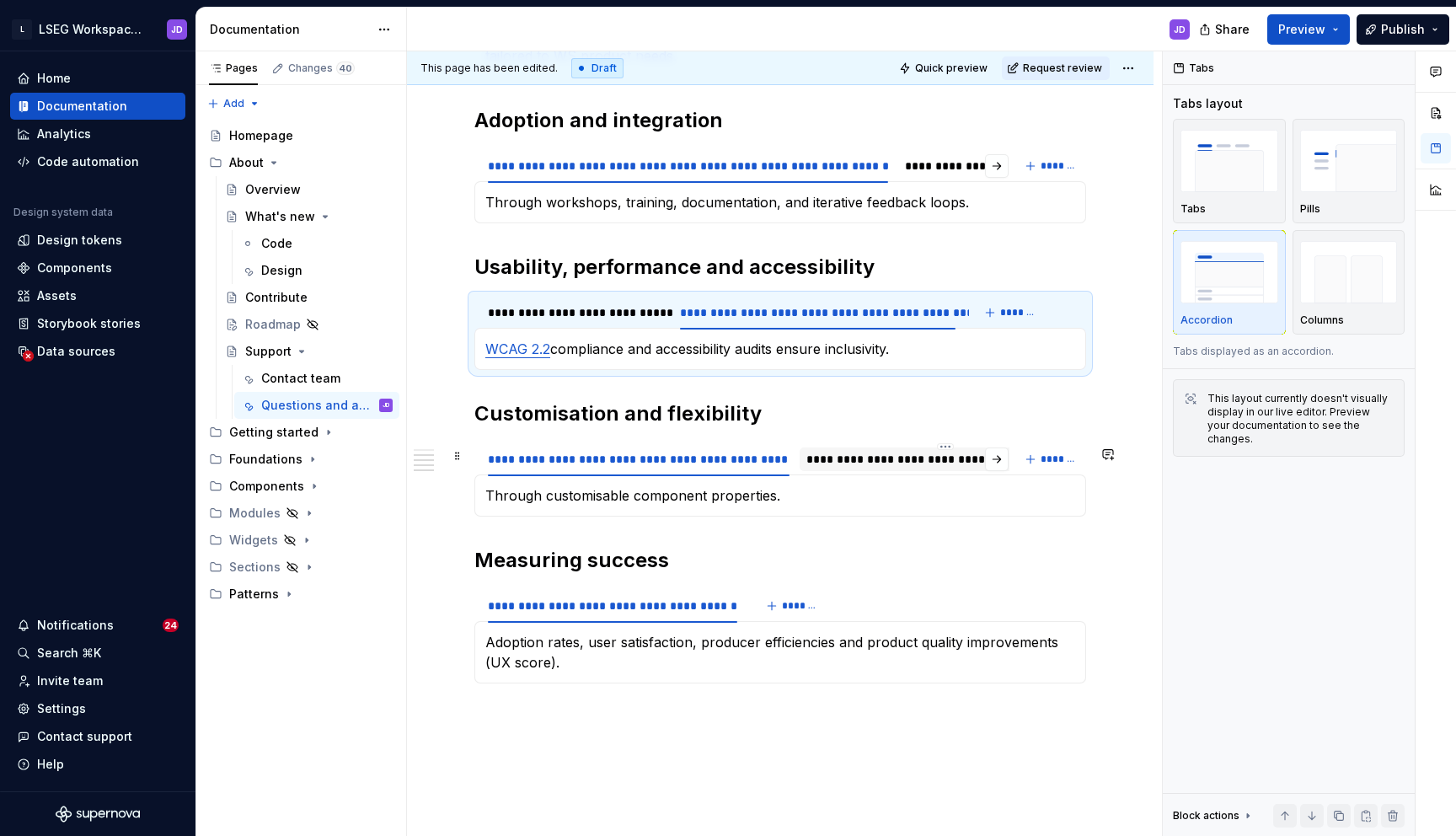
click at [831, 462] on div "**********" at bounding box center [946, 459] width 279 height 17
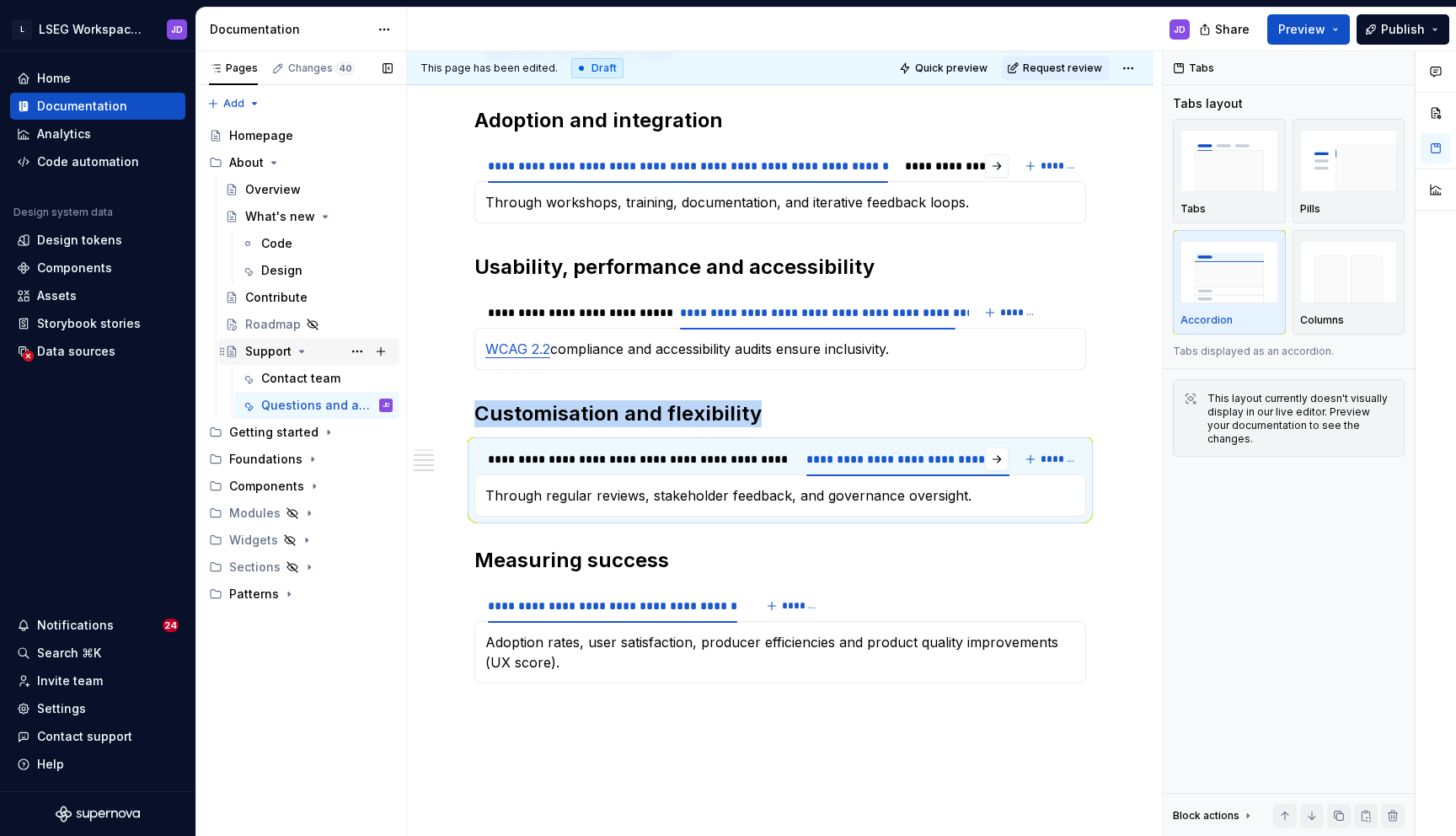
click at [296, 352] on icon "Page tree" at bounding box center [302, 351] width 14 height 14
click at [274, 167] on icon "Page tree" at bounding box center [274, 162] width 14 height 14
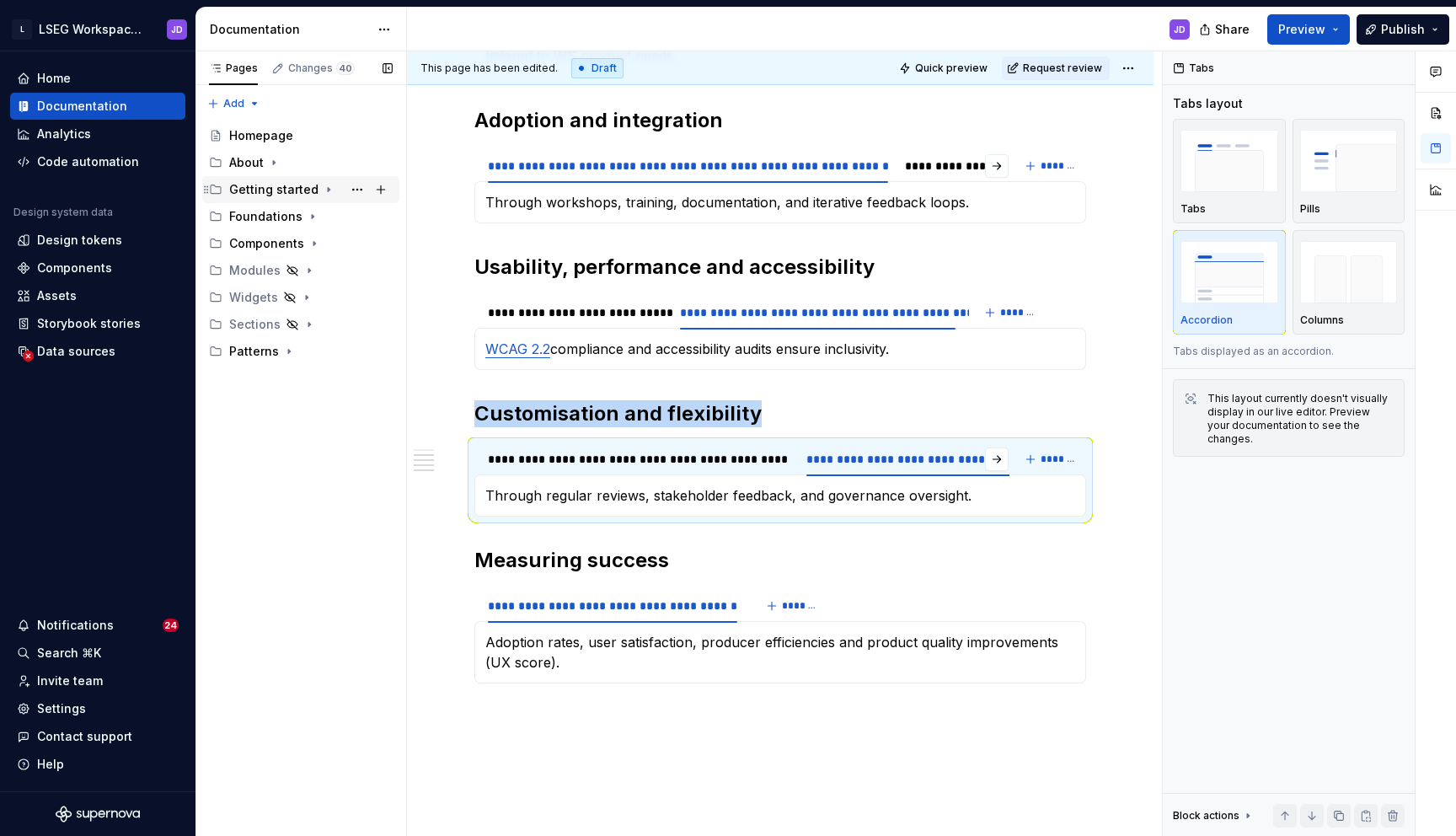
click at [322, 188] on icon "Page tree" at bounding box center [329, 190] width 14 height 14
click at [305, 214] on div "Getting started – Design" at bounding box center [293, 217] width 97 height 17
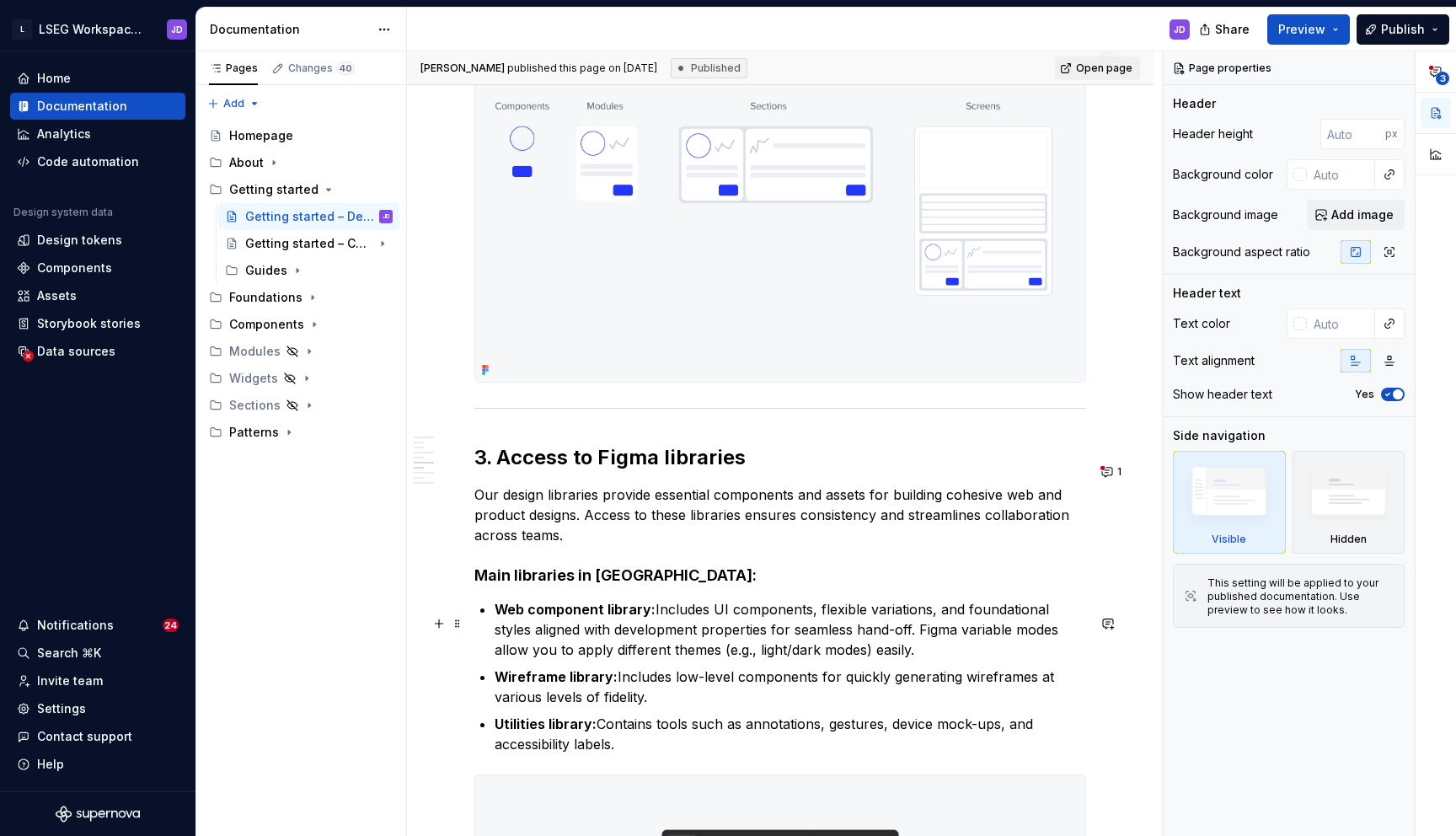
scroll to position [1845, 0]
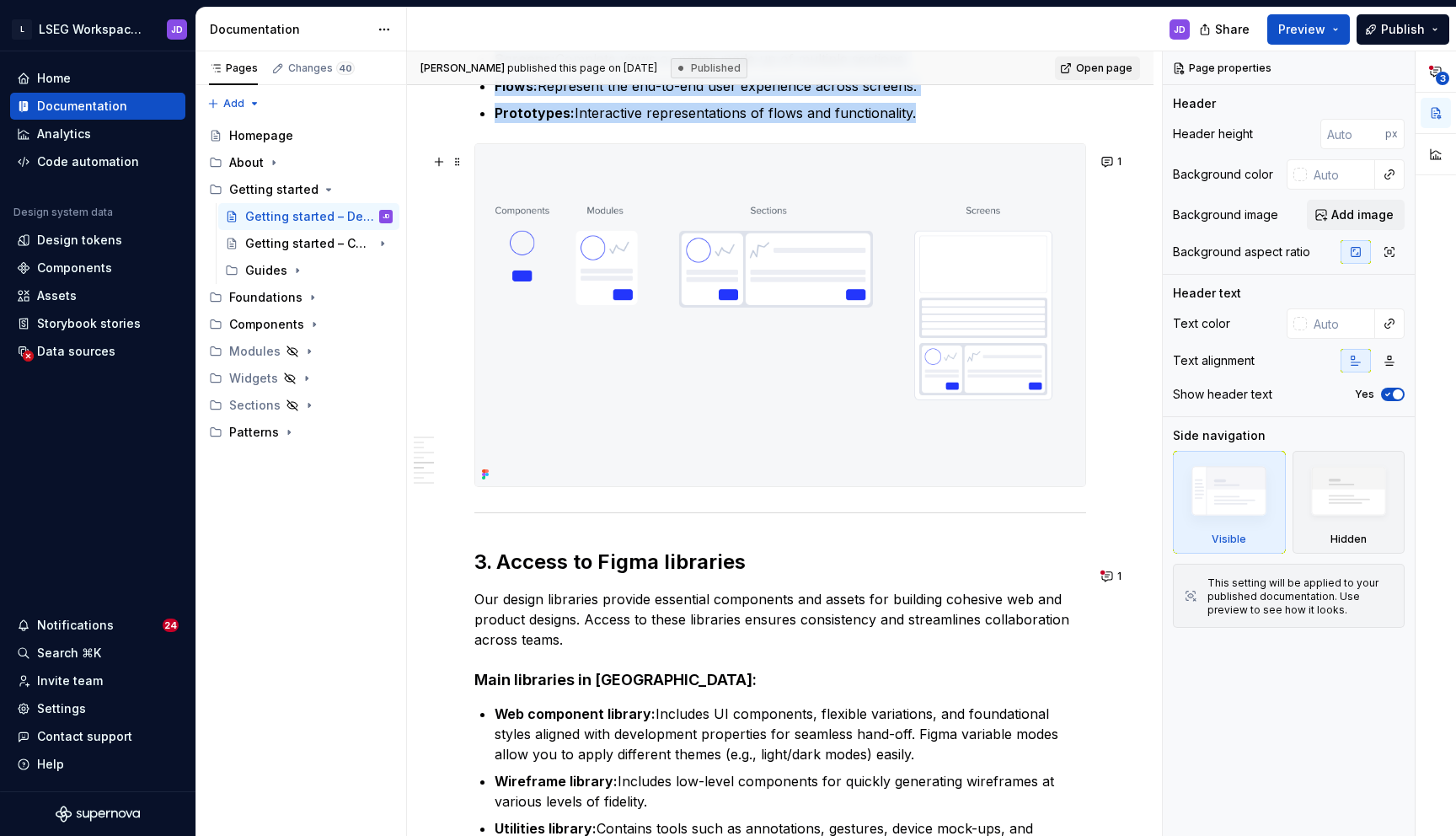
click at [728, 275] on img at bounding box center [780, 315] width 610 height 342
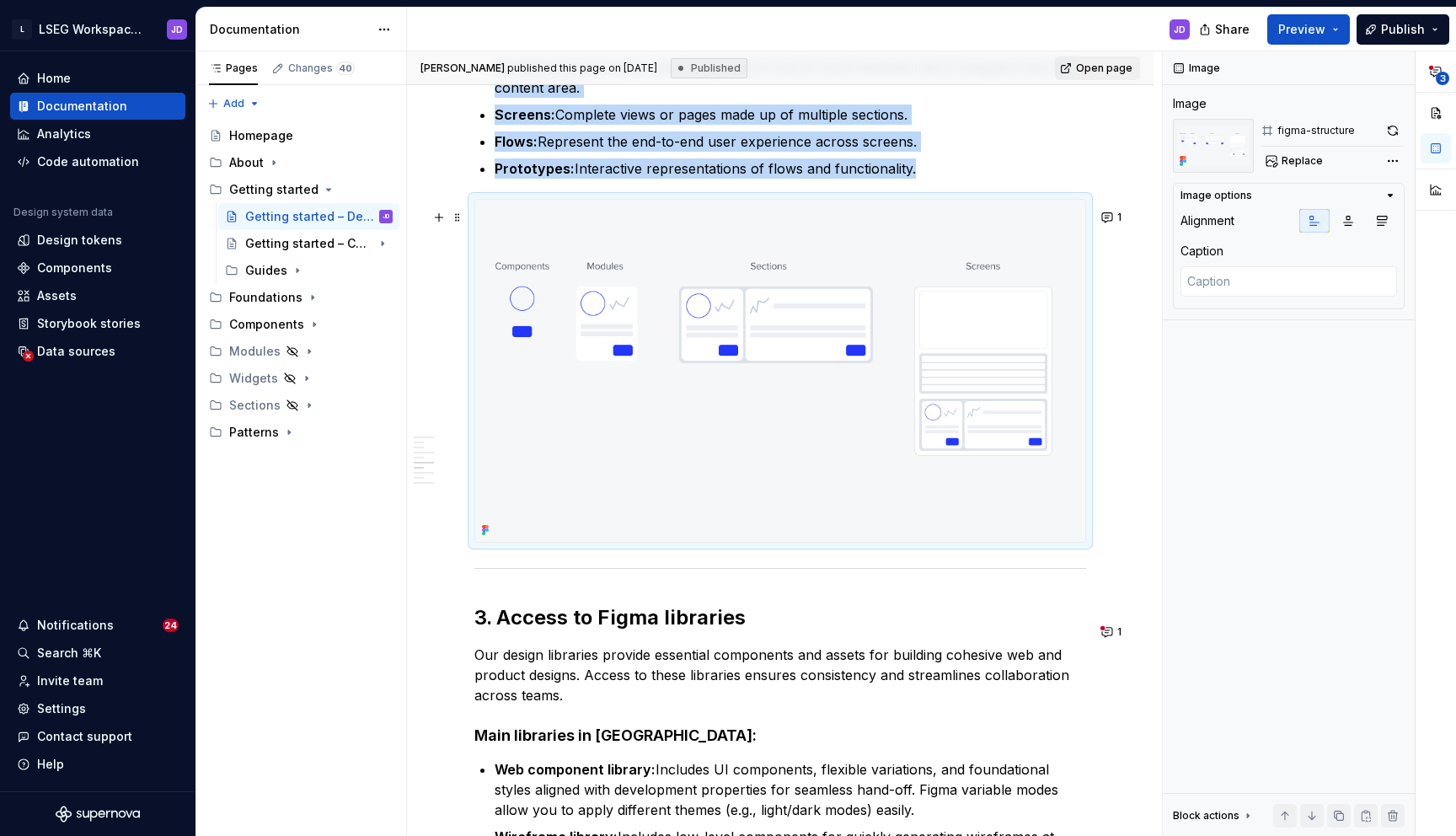
scroll to position [1752, 0]
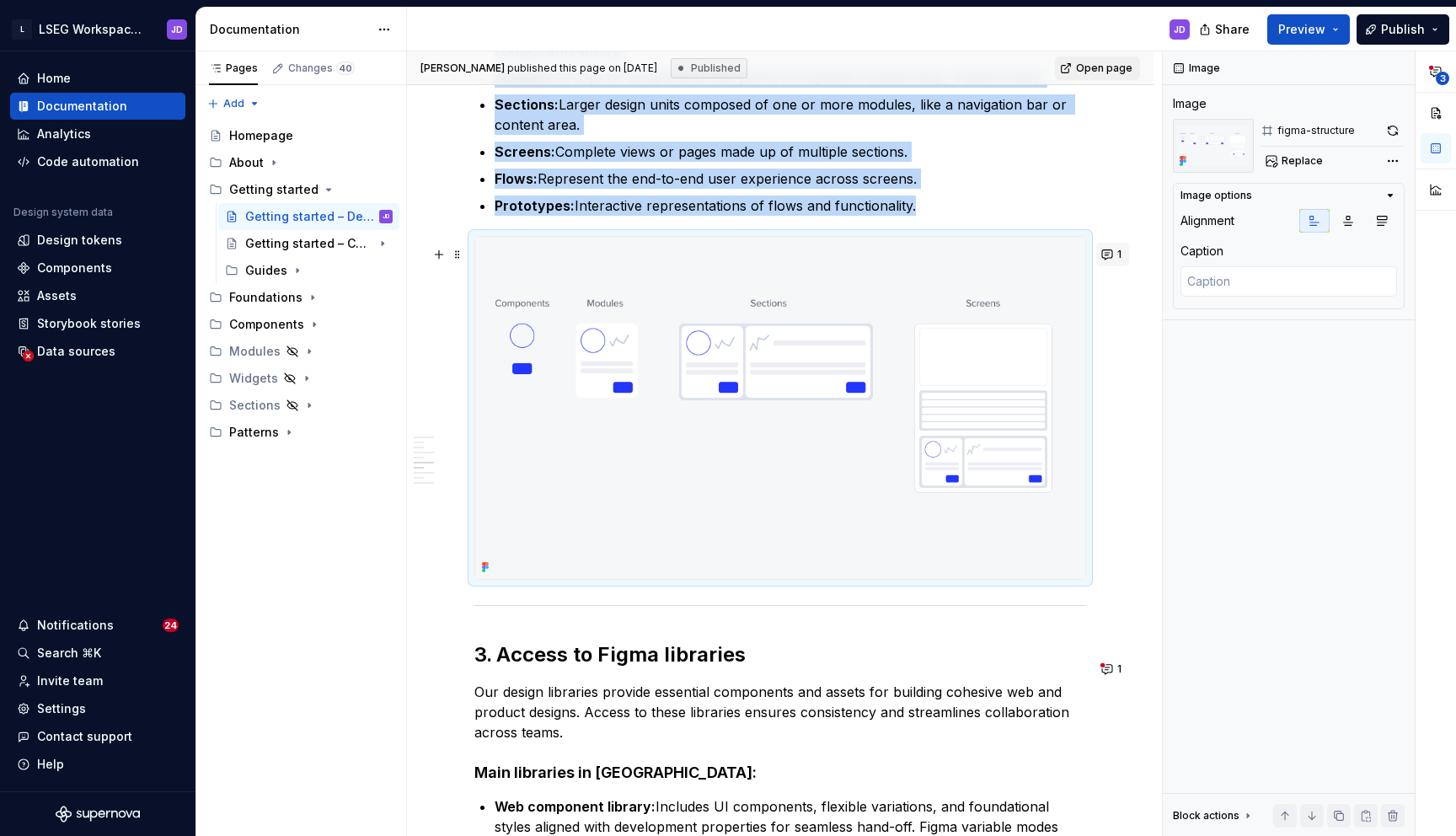
click at [1125, 249] on button "1" at bounding box center [1112, 254] width 33 height 24
click at [859, 509] on img at bounding box center [780, 407] width 610 height 342
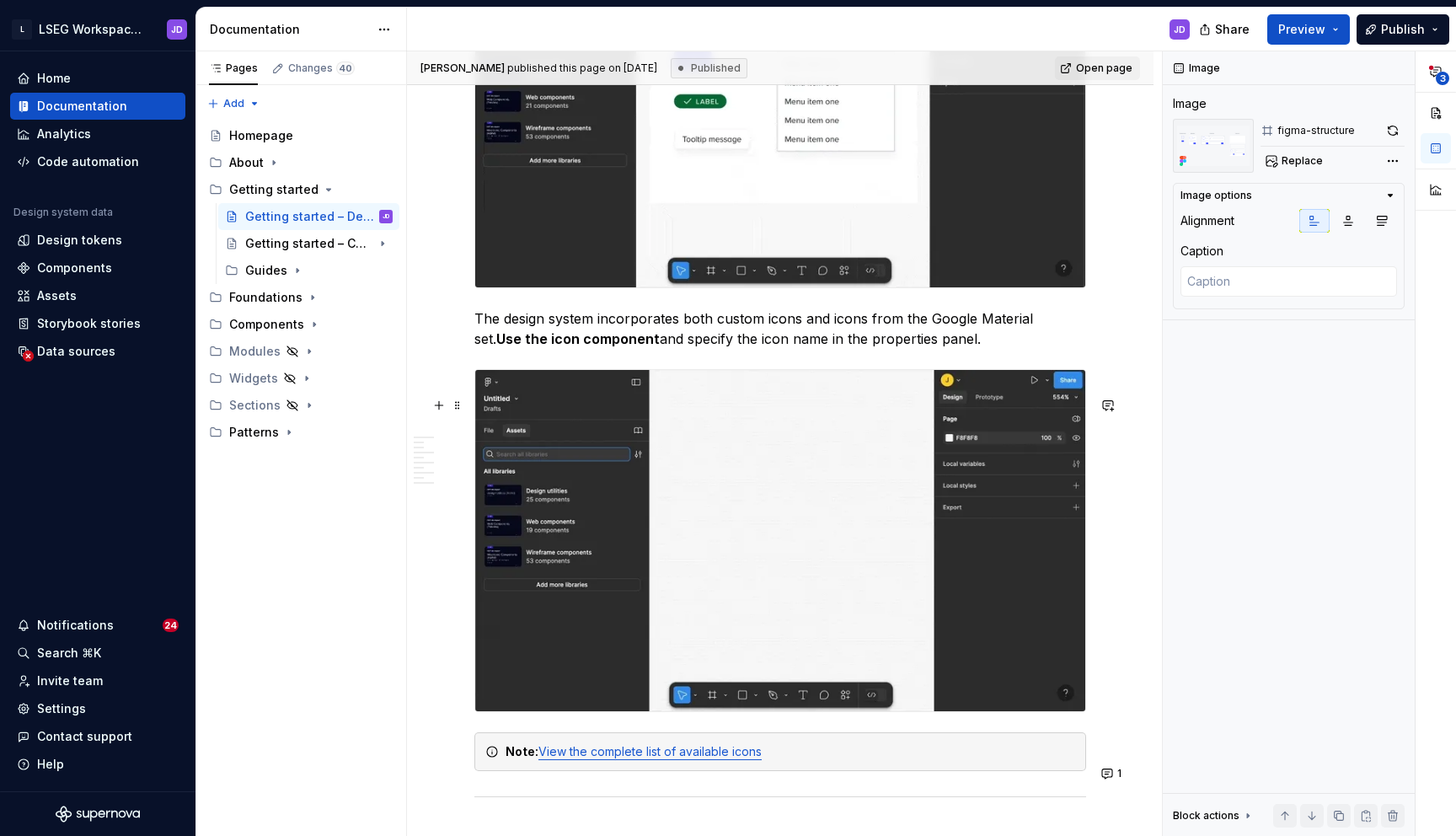
scroll to position [3859, 0]
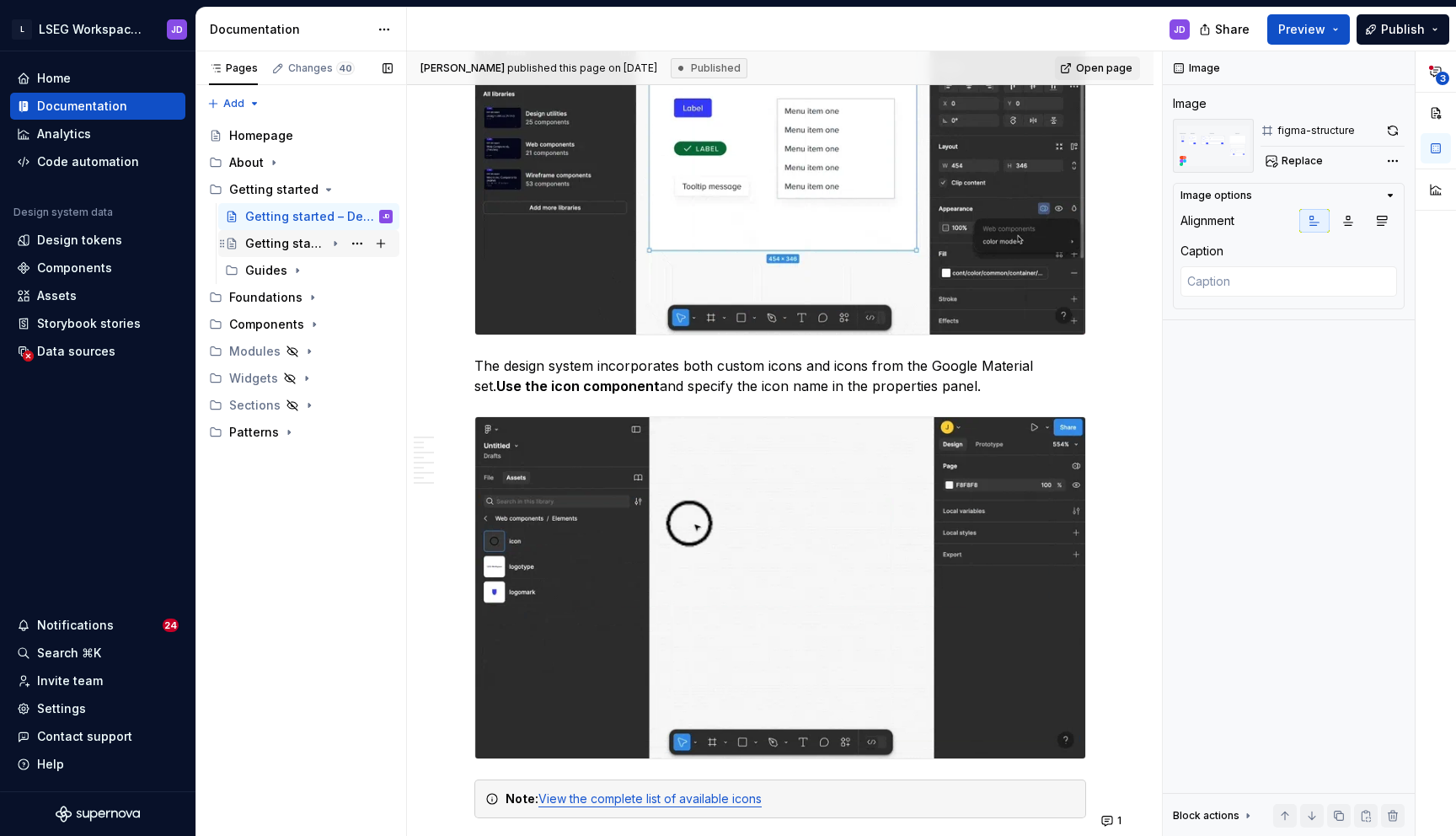
click at [285, 244] on div "Getting started – Code" at bounding box center [285, 243] width 80 height 17
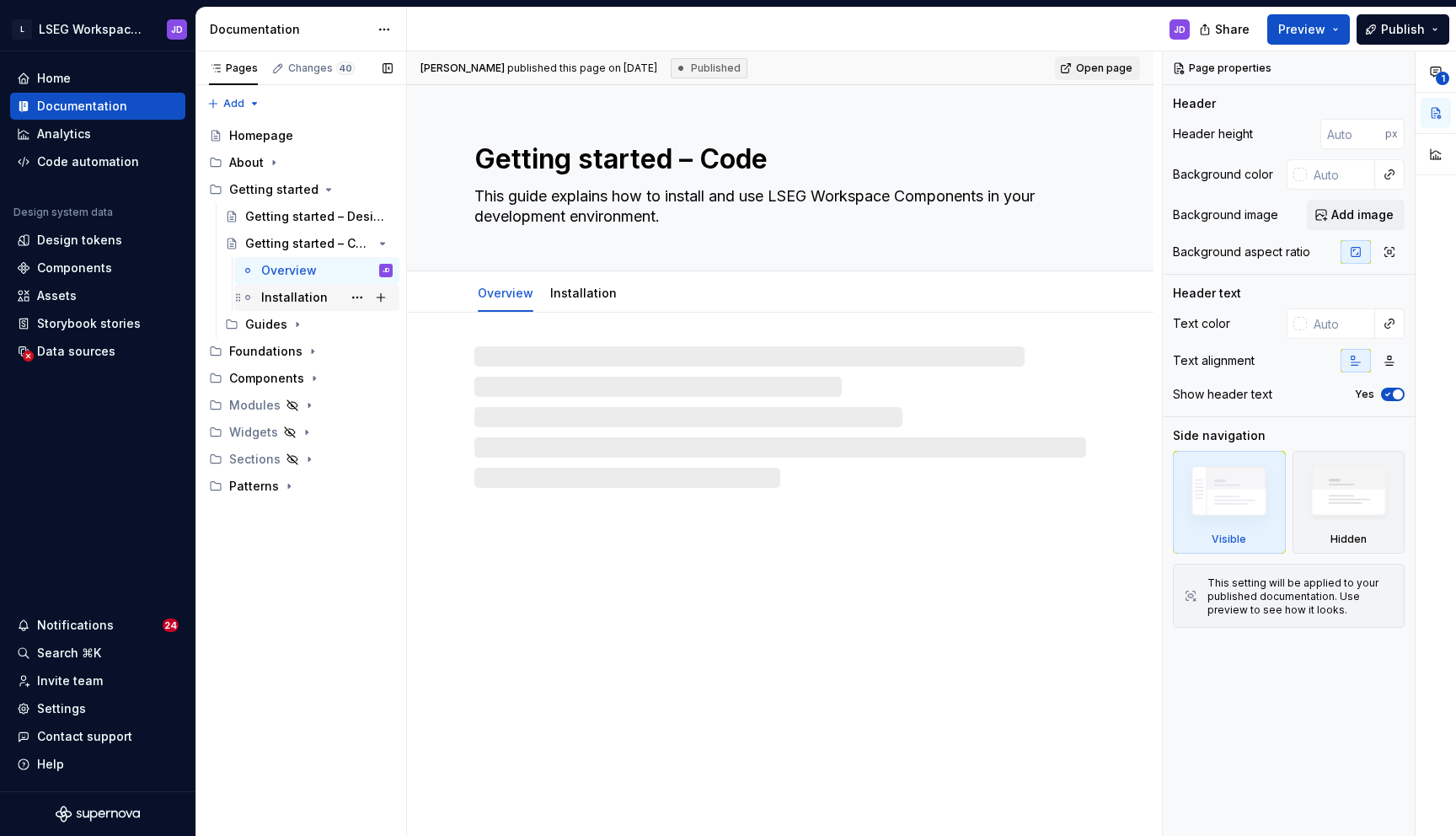
click at [304, 291] on div "Installation" at bounding box center [294, 298] width 66 height 17
click at [242, 327] on div "Guides" at bounding box center [309, 325] width 168 height 24
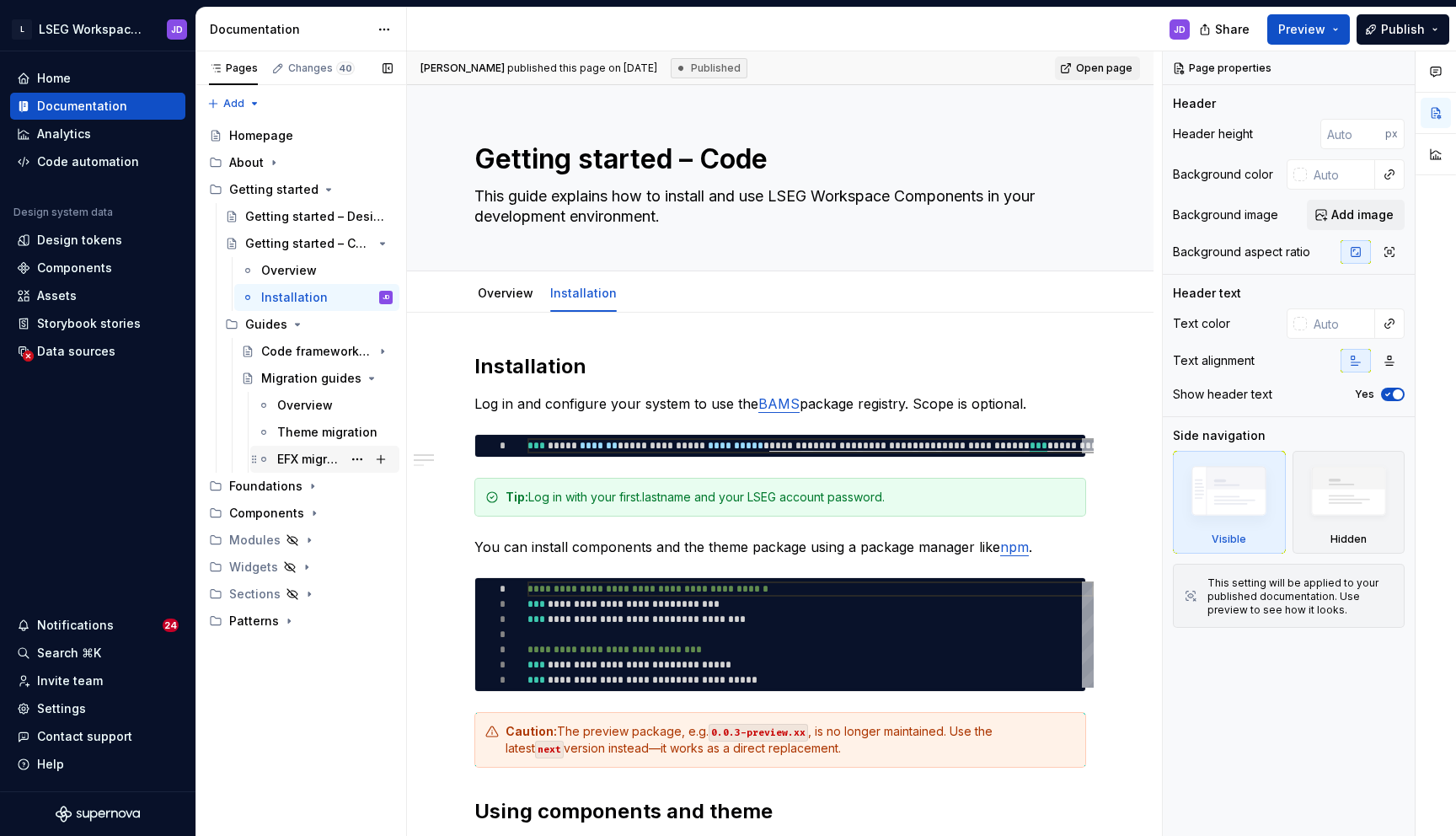
click at [303, 459] on div "EFX migration" at bounding box center [310, 459] width 65 height 17
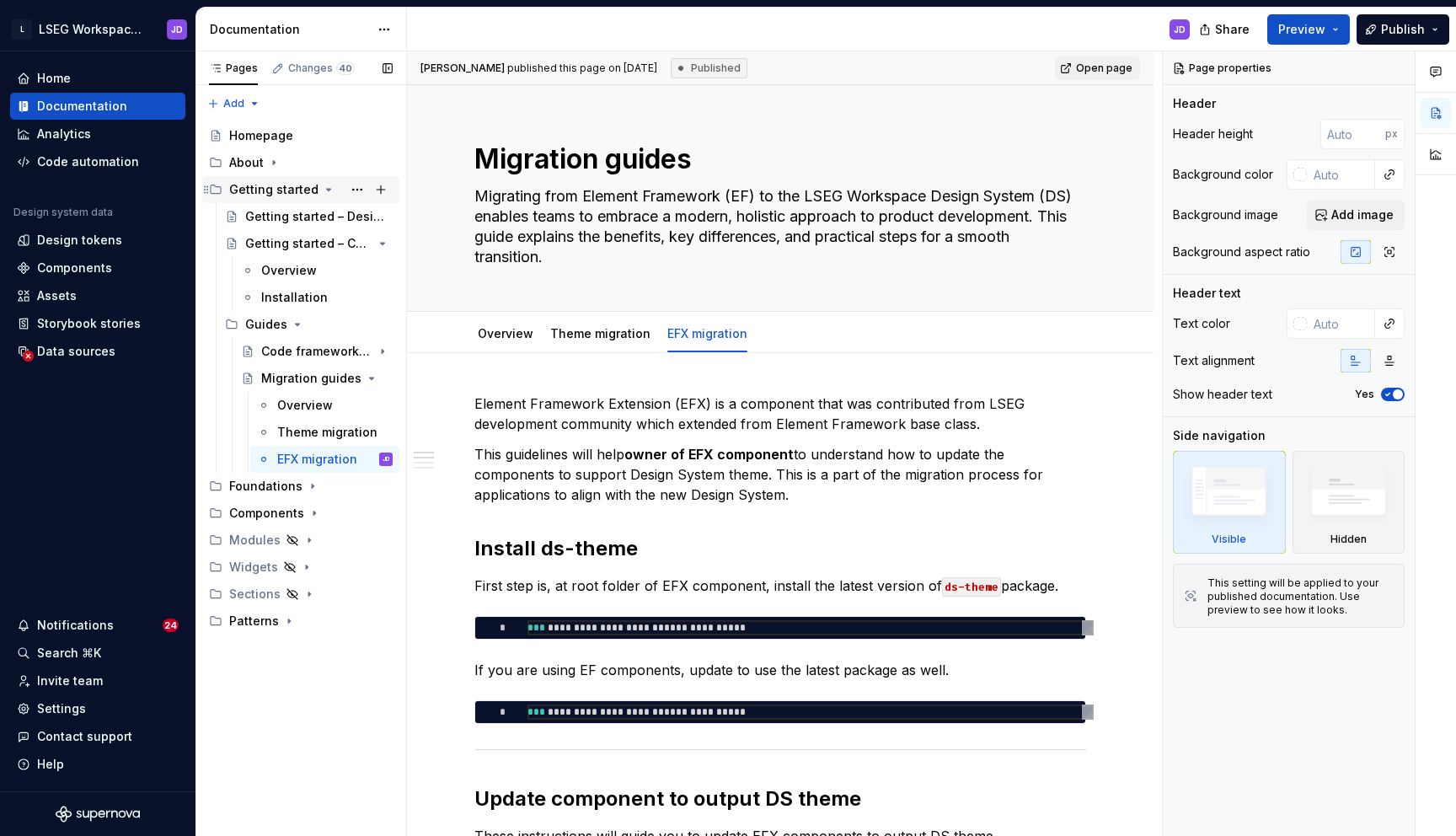
click at [327, 190] on icon "Page tree" at bounding box center [329, 190] width 14 height 14
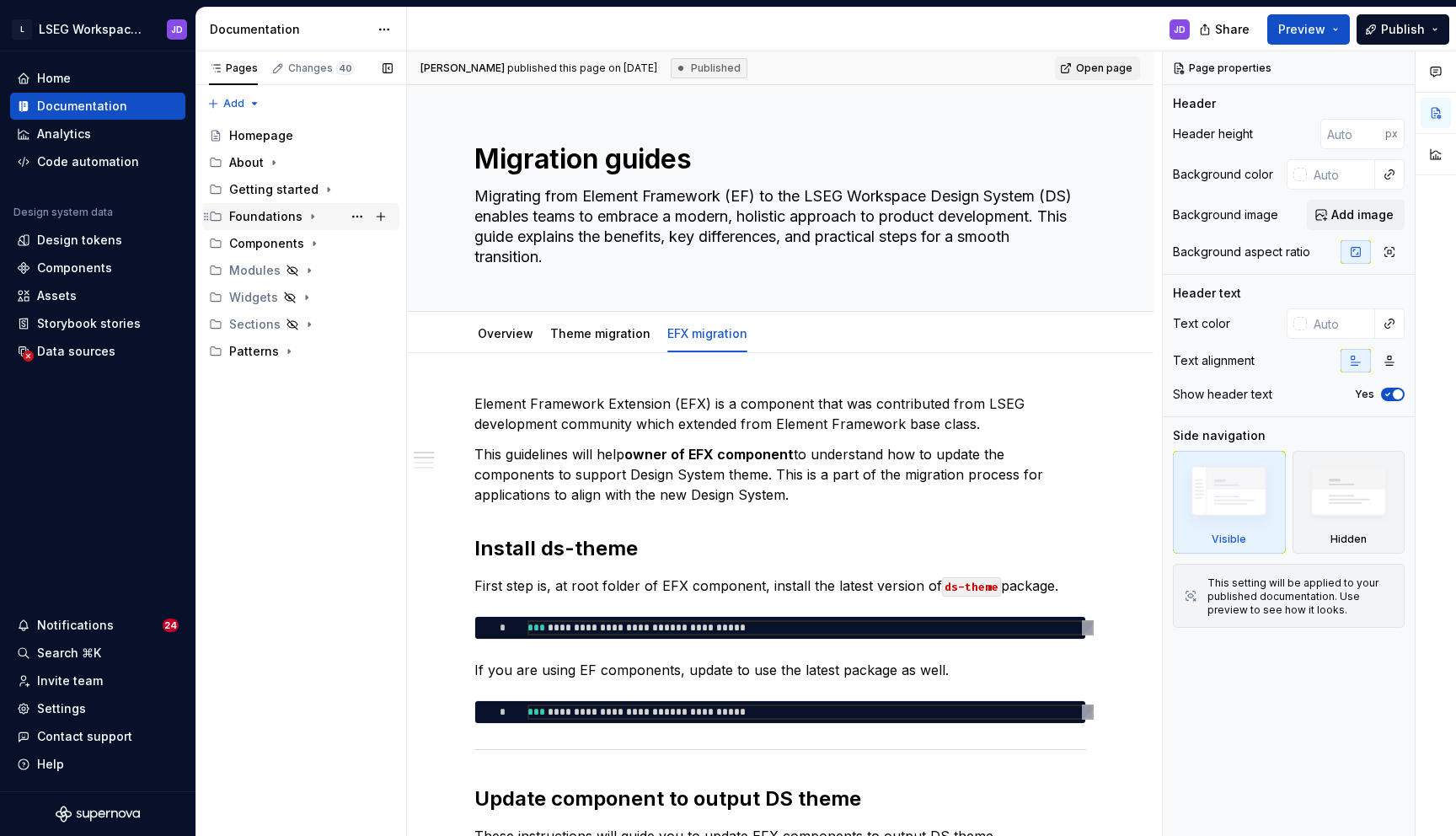
click at [306, 223] on icon "Page tree" at bounding box center [313, 217] width 14 height 14
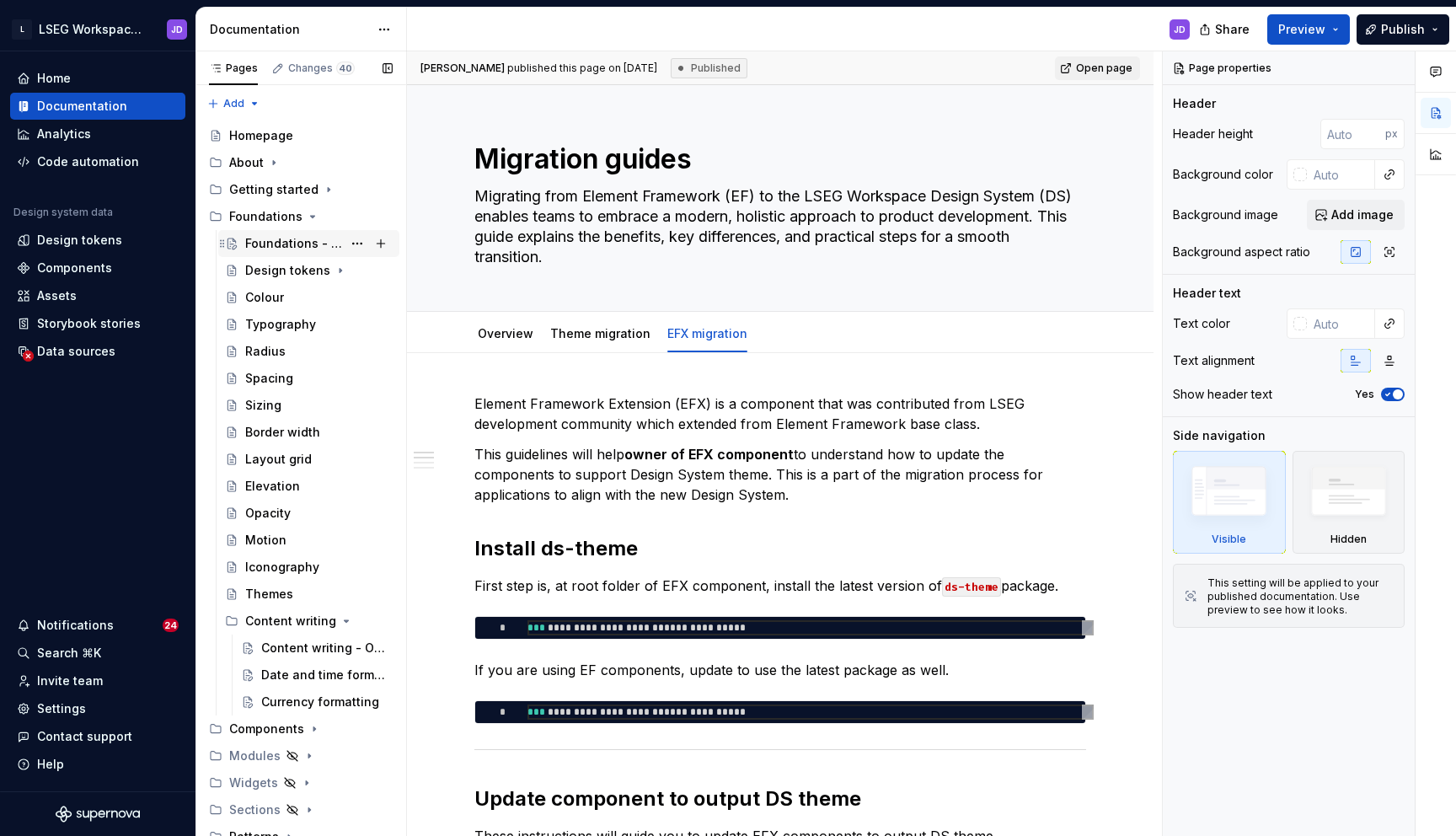
click at [293, 247] on div "Foundations - overview" at bounding box center [293, 243] width 97 height 17
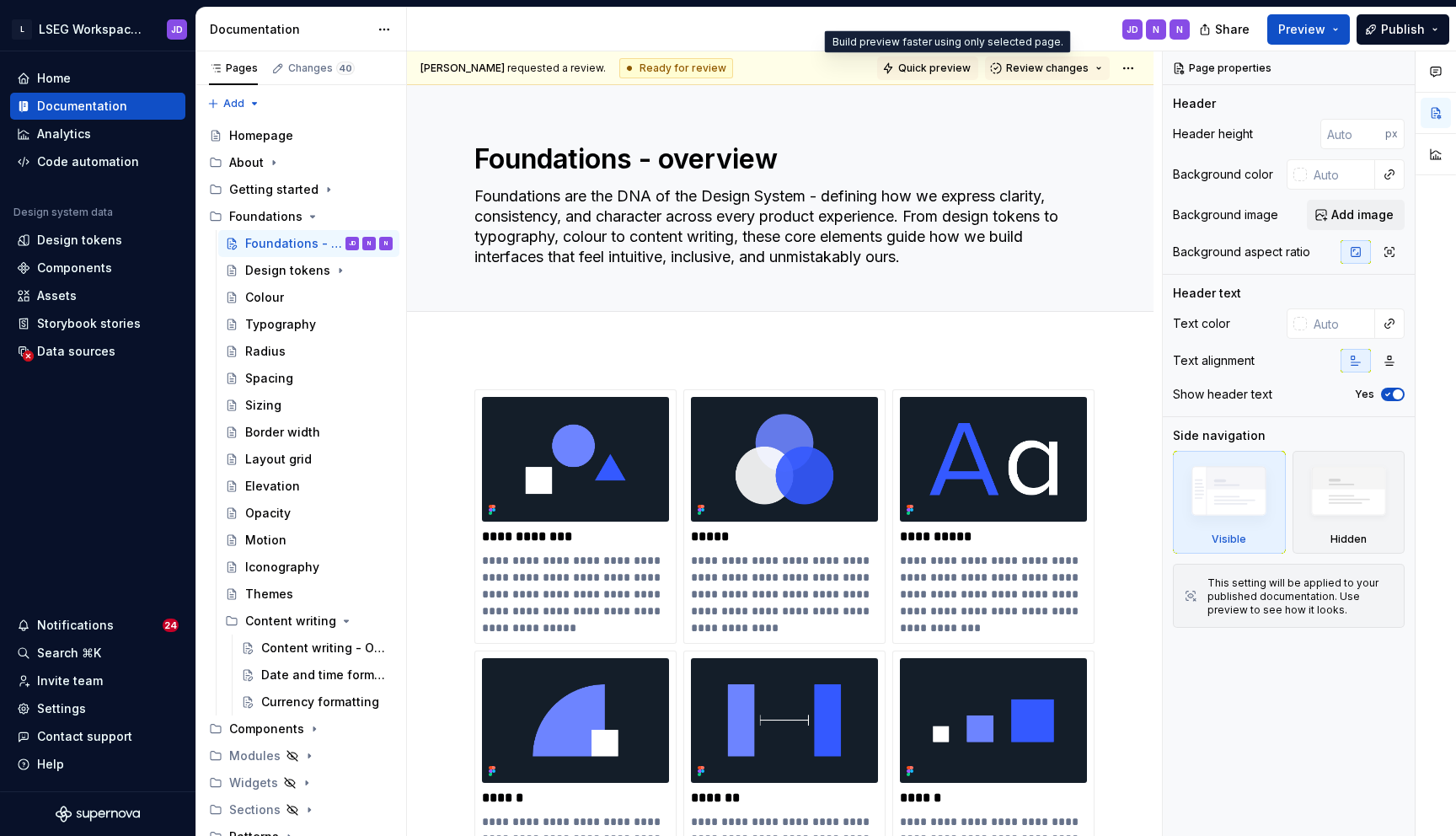
click at [936, 75] on button "Quick preview" at bounding box center [928, 68] width 101 height 24
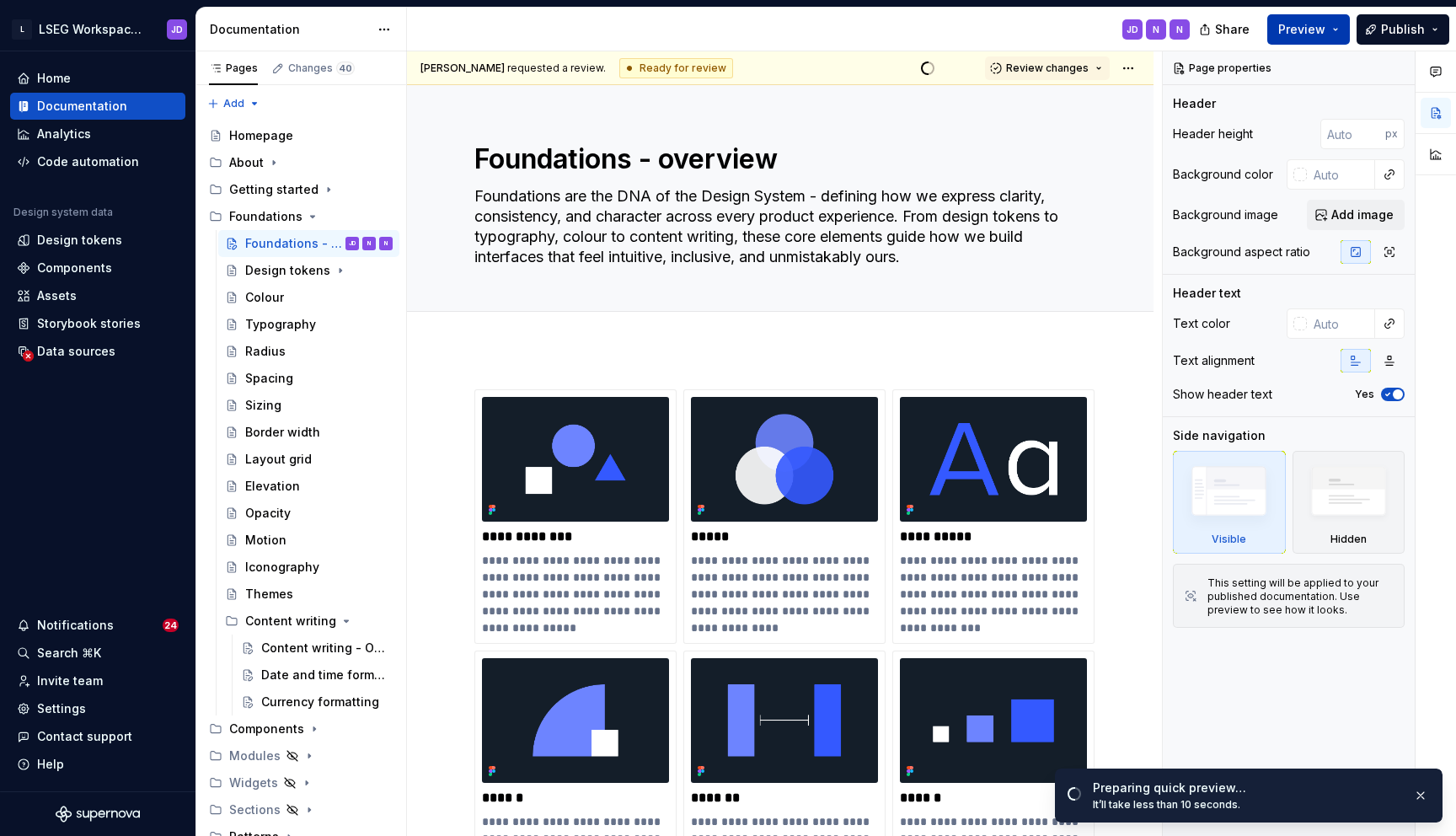
click at [1323, 33] on span "Preview" at bounding box center [1301, 30] width 47 height 17
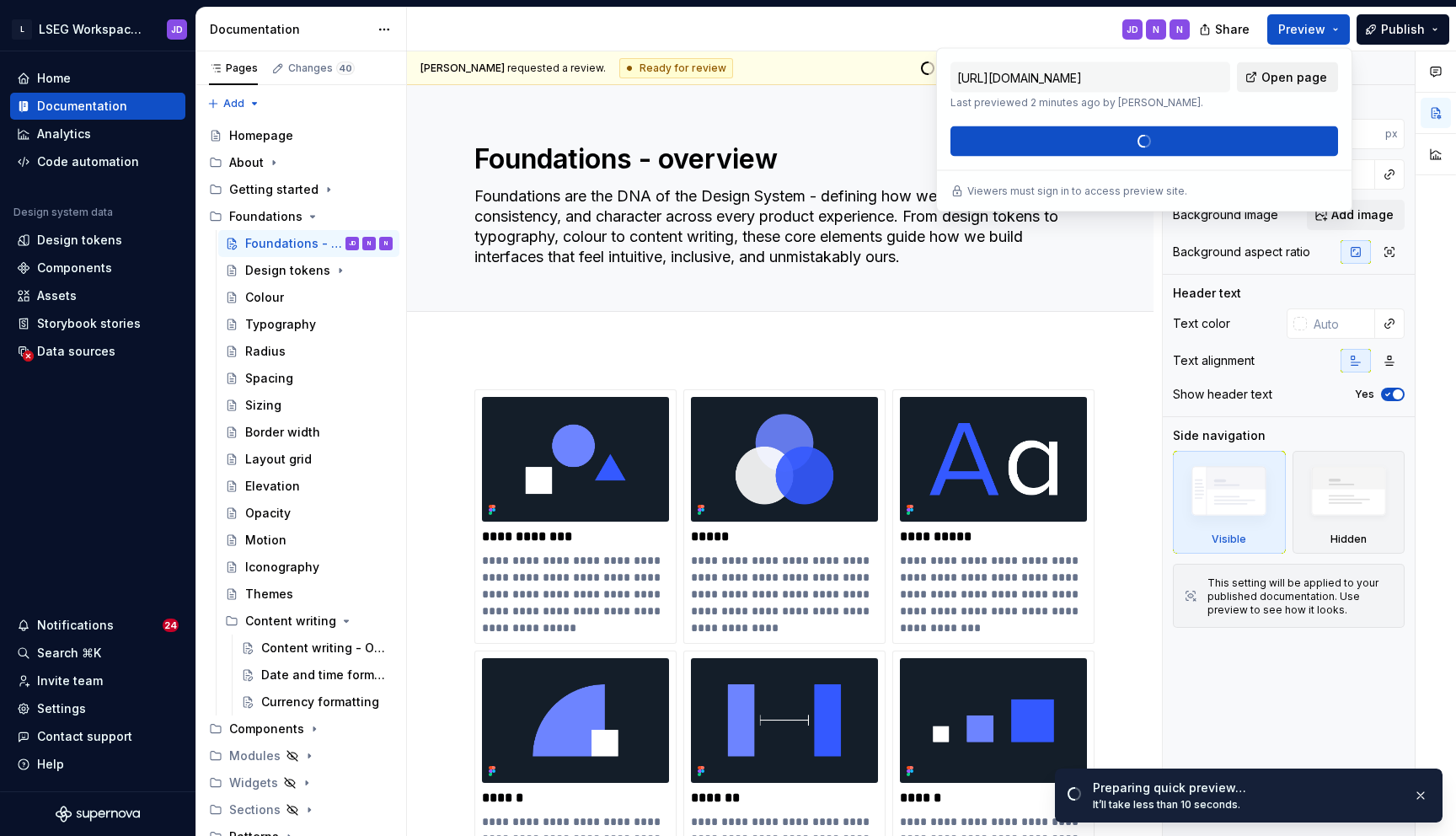
click at [1283, 78] on span "Open page" at bounding box center [1294, 77] width 65 height 17
click at [312, 213] on icon "Page tree" at bounding box center [313, 217] width 14 height 14
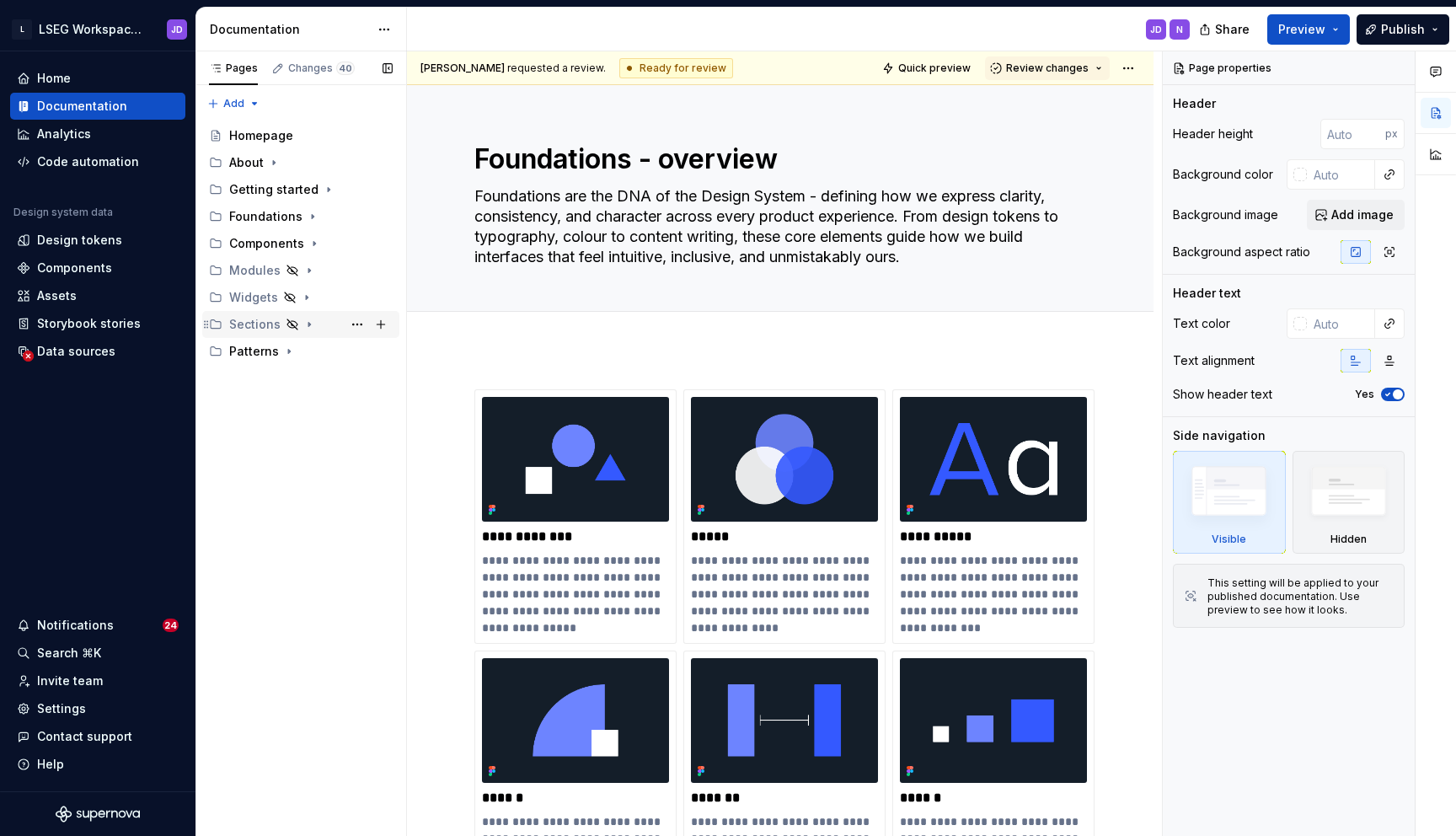
click at [310, 325] on icon "Page tree" at bounding box center [310, 325] width 14 height 14
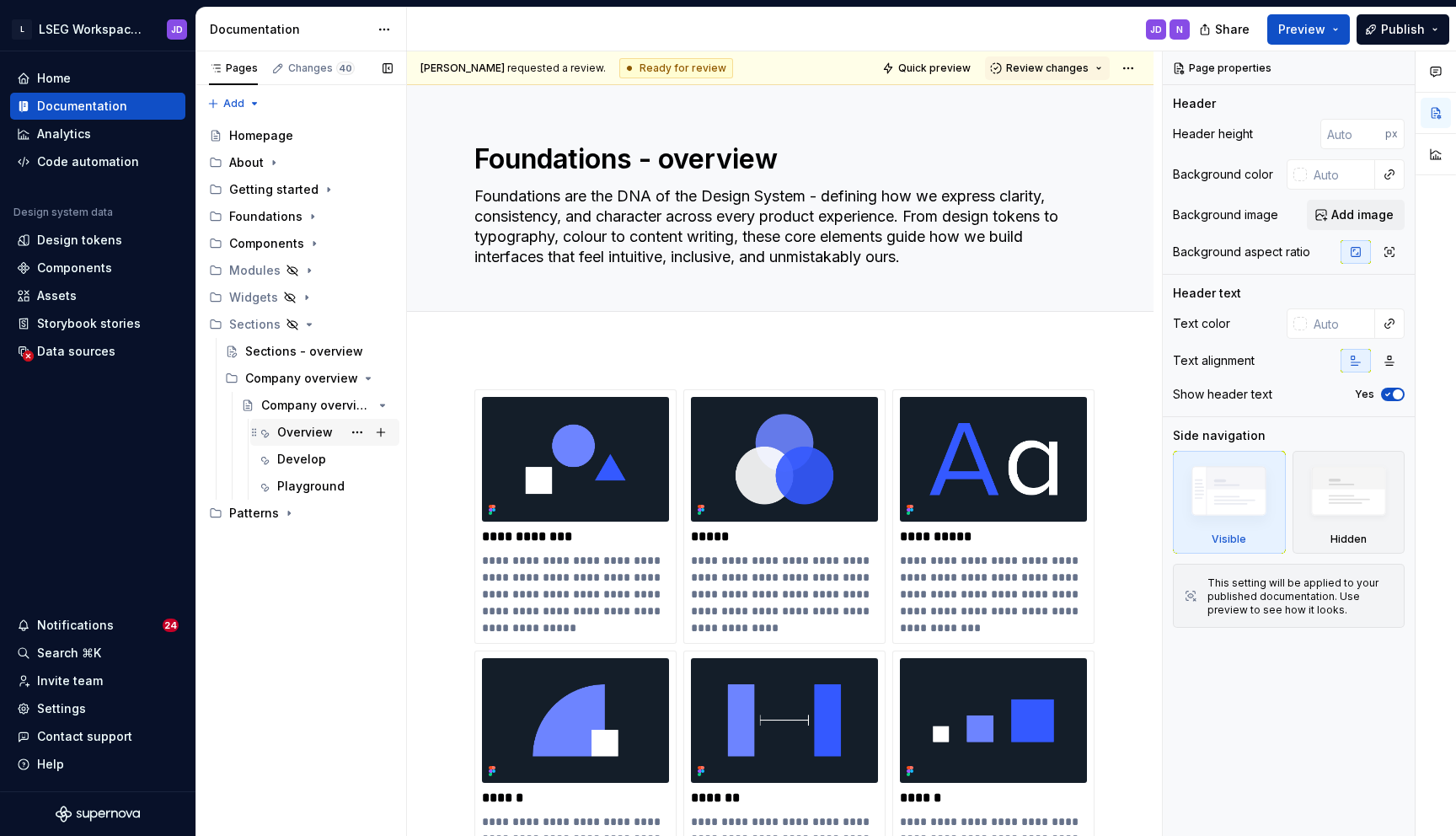
click at [304, 433] on div "Overview" at bounding box center [304, 432] width 55 height 17
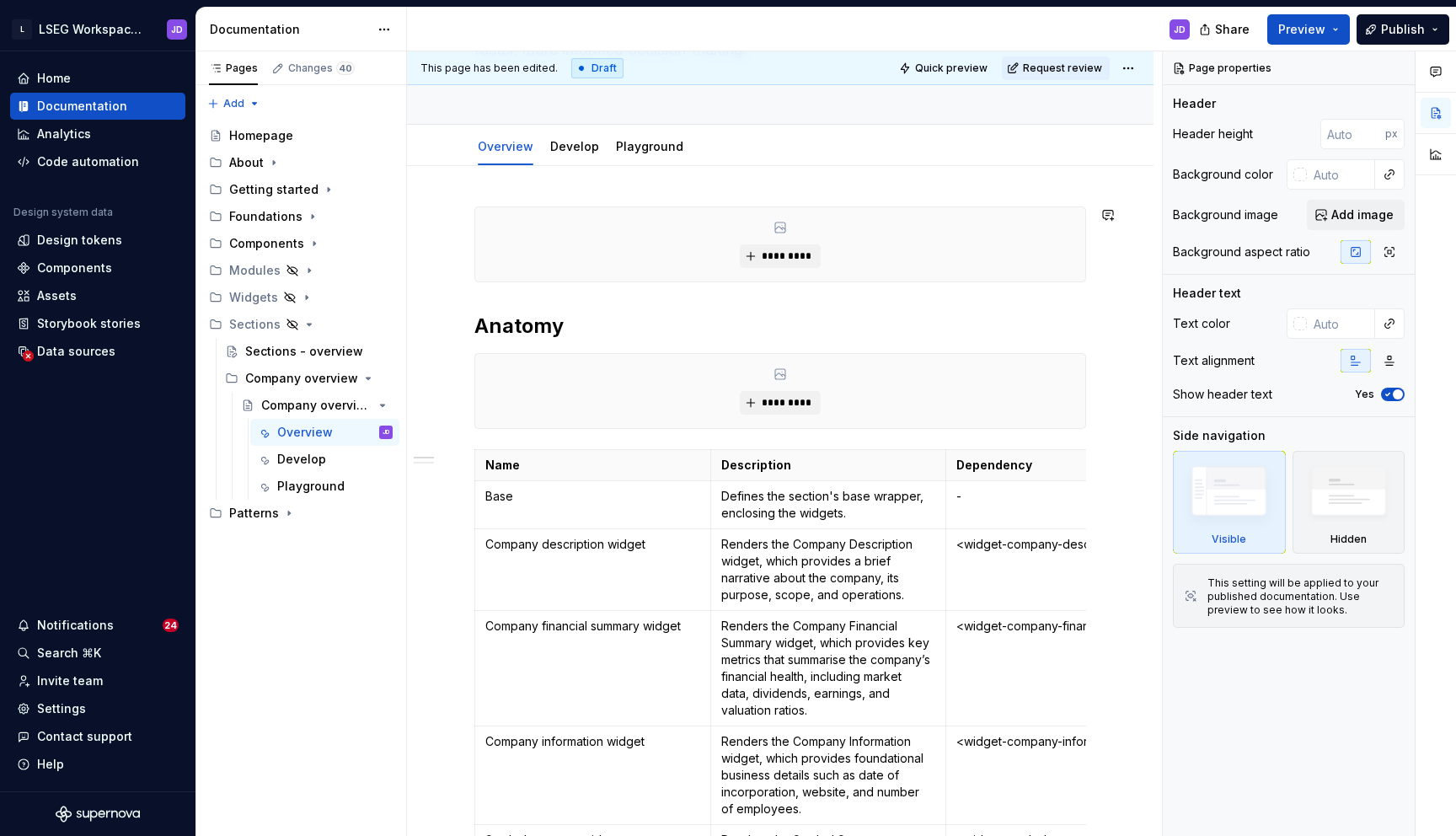
scroll to position [265, 0]
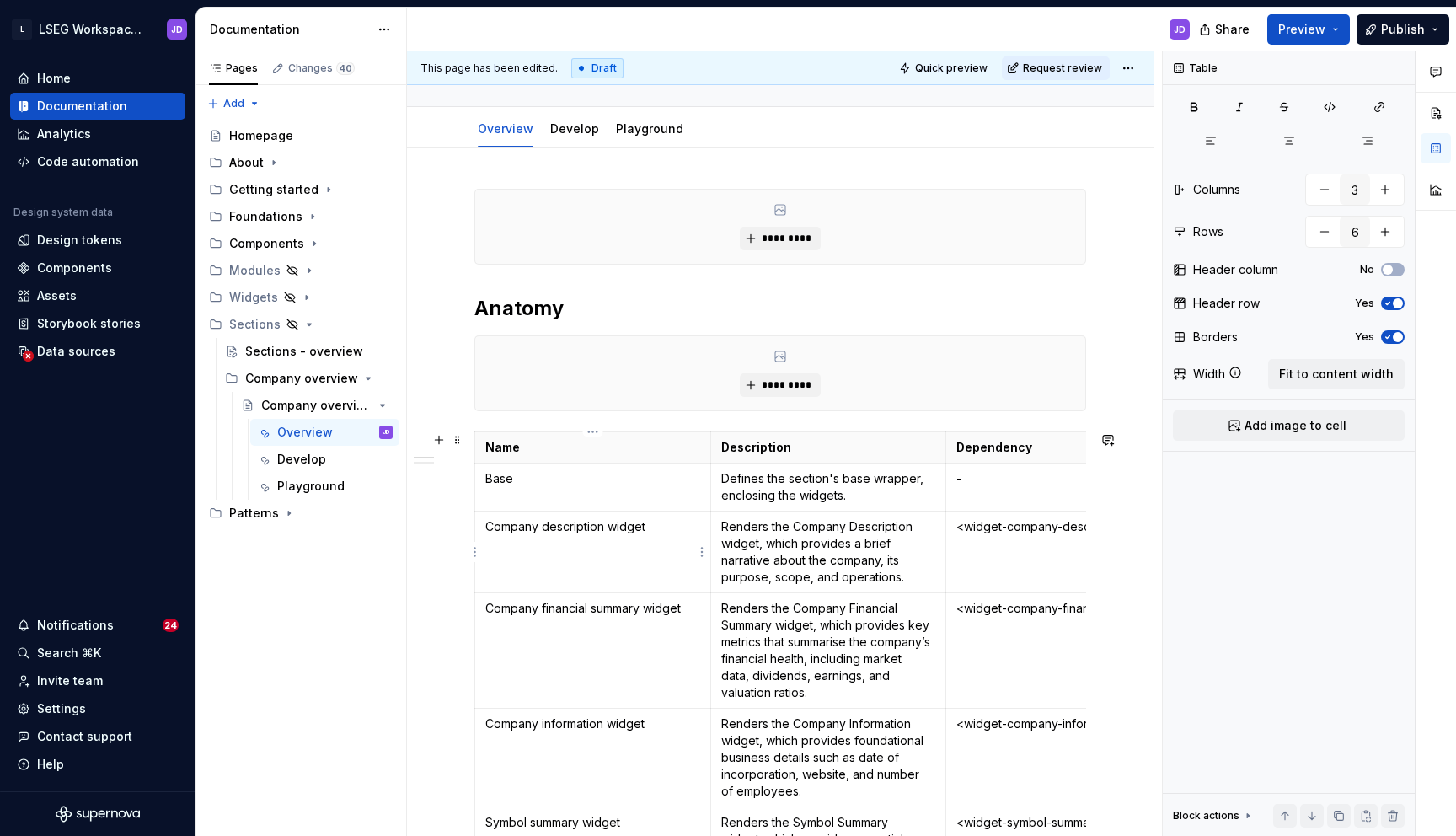
click at [580, 521] on p "Company description widget" at bounding box center [593, 526] width 215 height 17
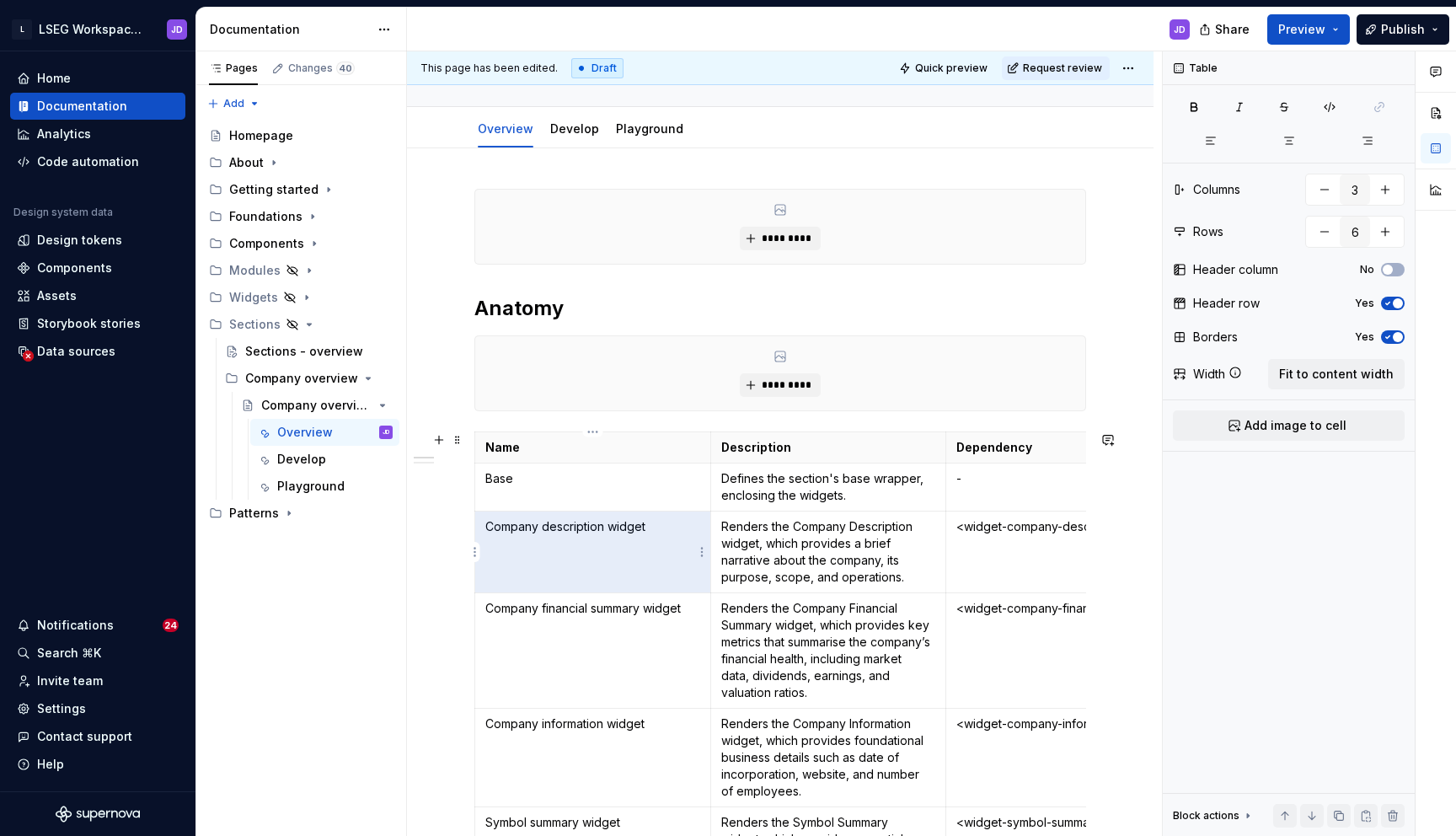
click at [580, 521] on p "Company description widget" at bounding box center [593, 526] width 215 height 17
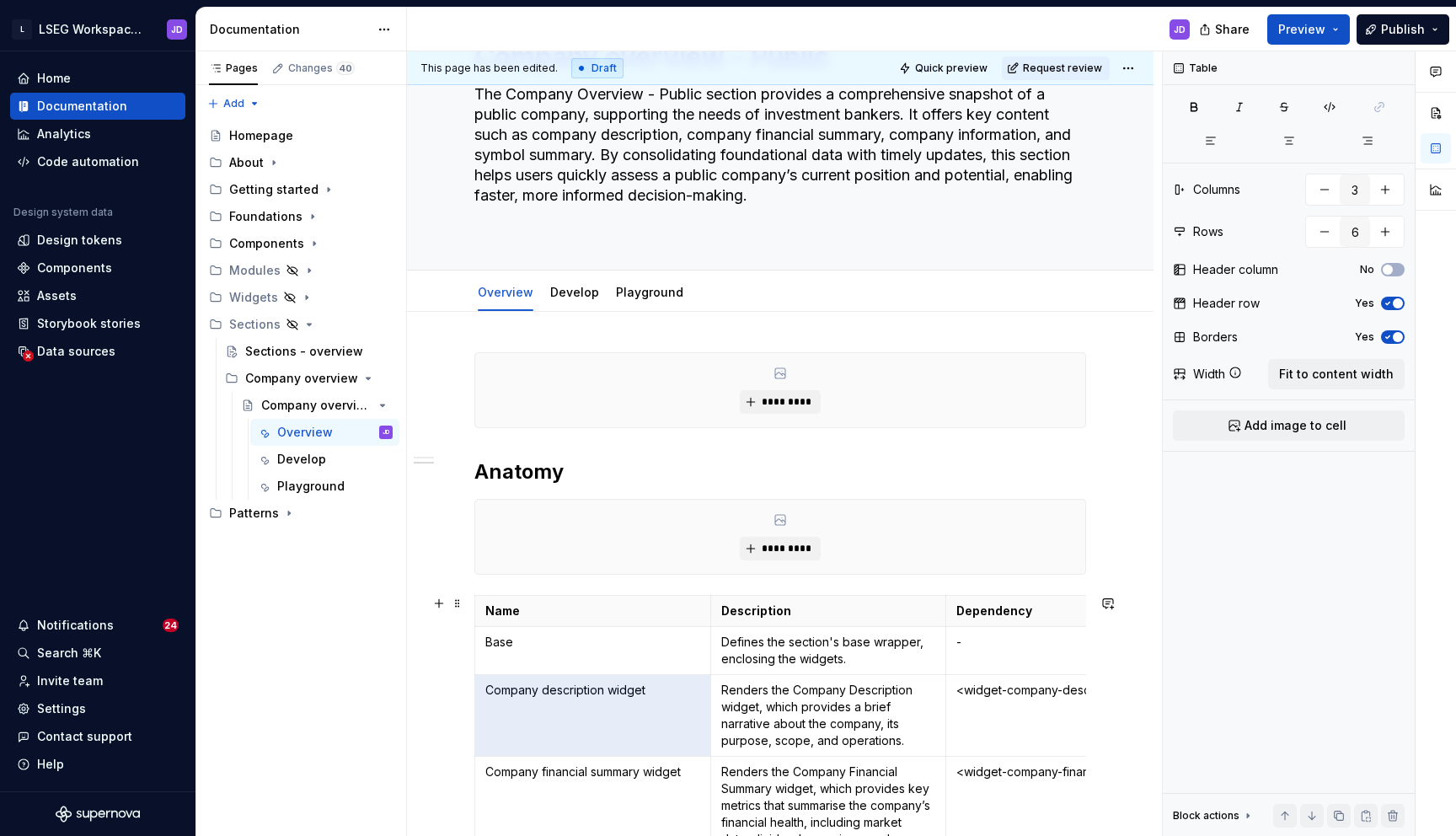
scroll to position [0, 0]
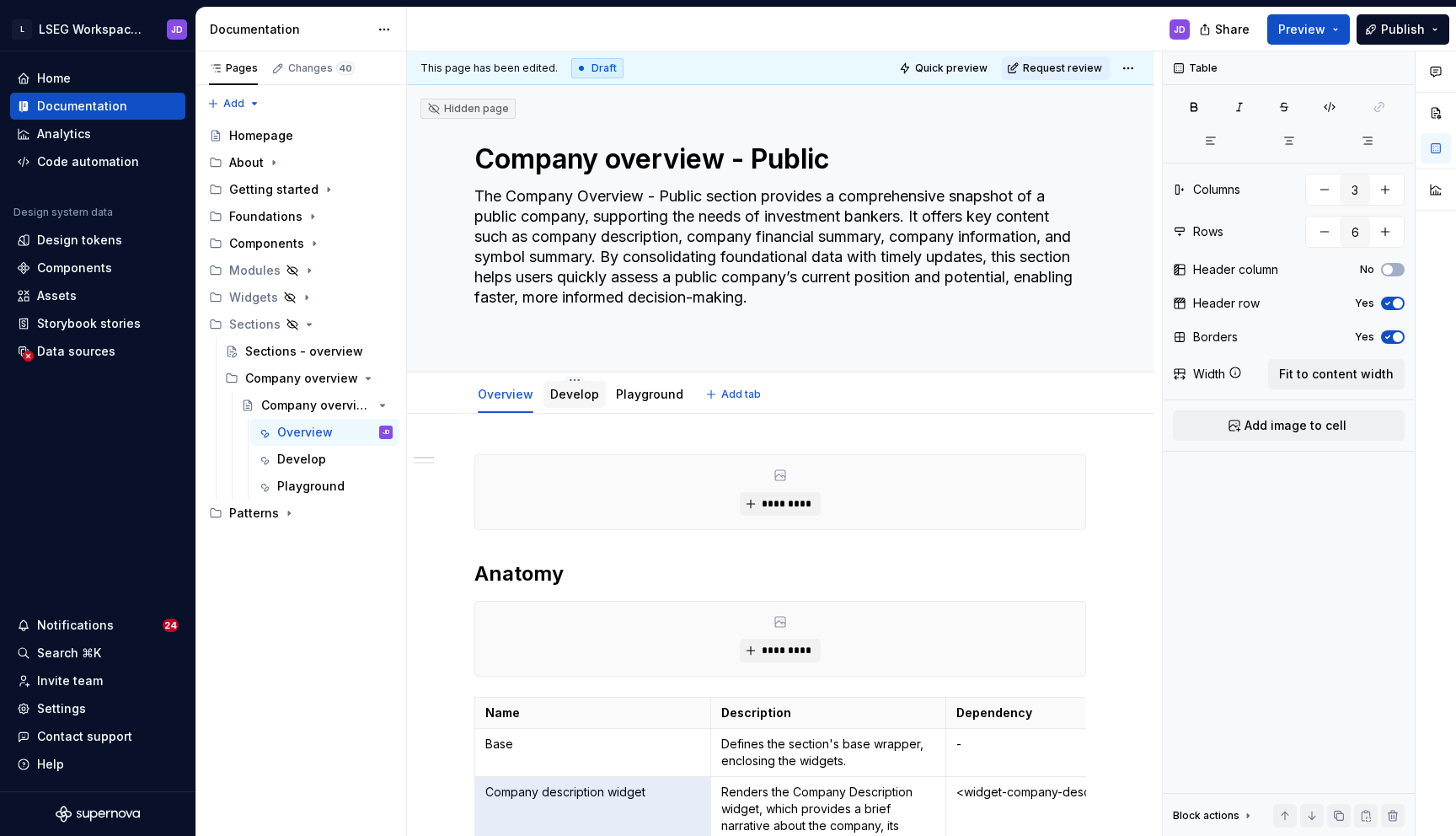
click at [591, 391] on link "Develop" at bounding box center [574, 394] width 48 height 14
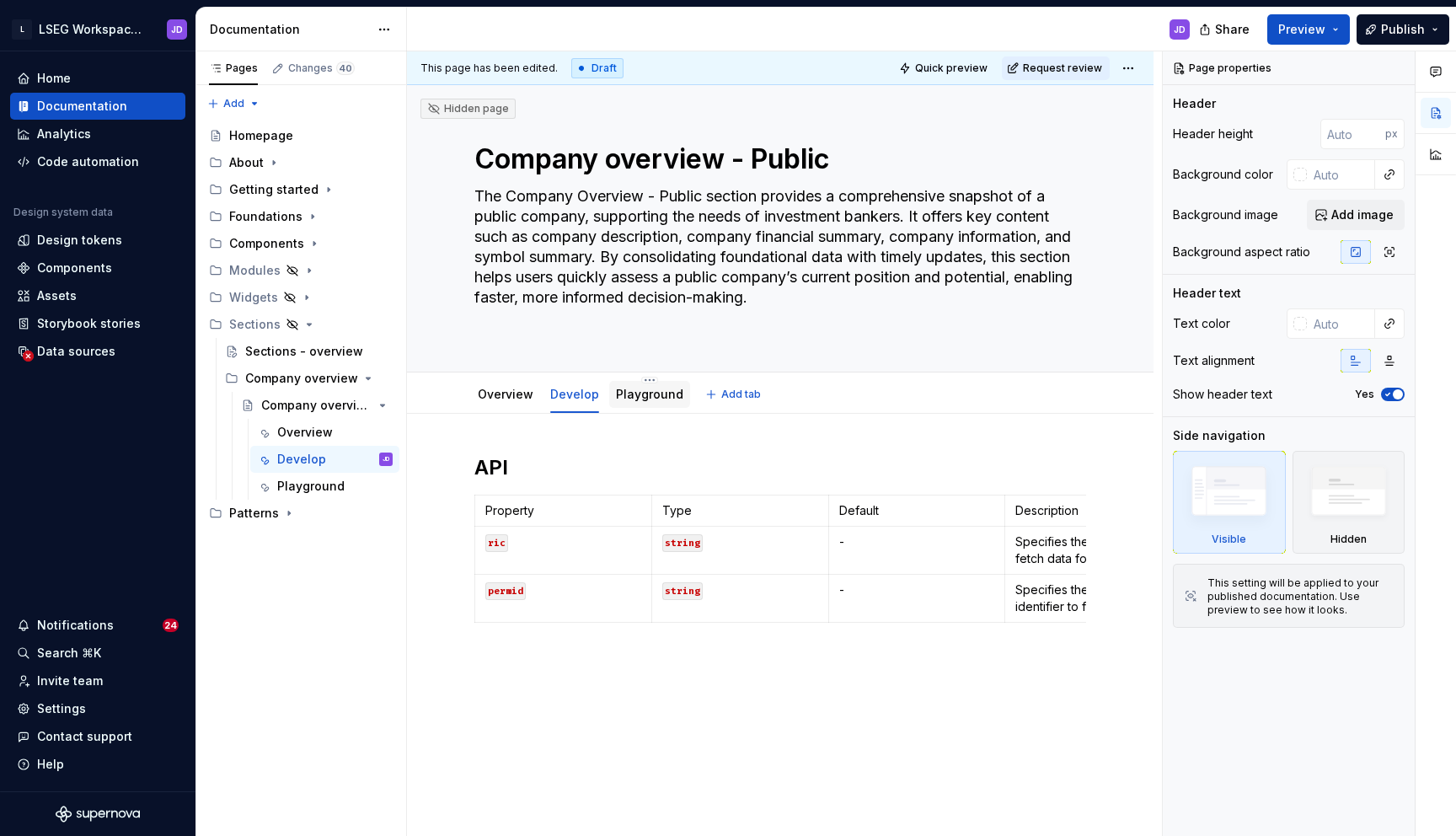
click at [643, 393] on link "Playground" at bounding box center [649, 394] width 67 height 14
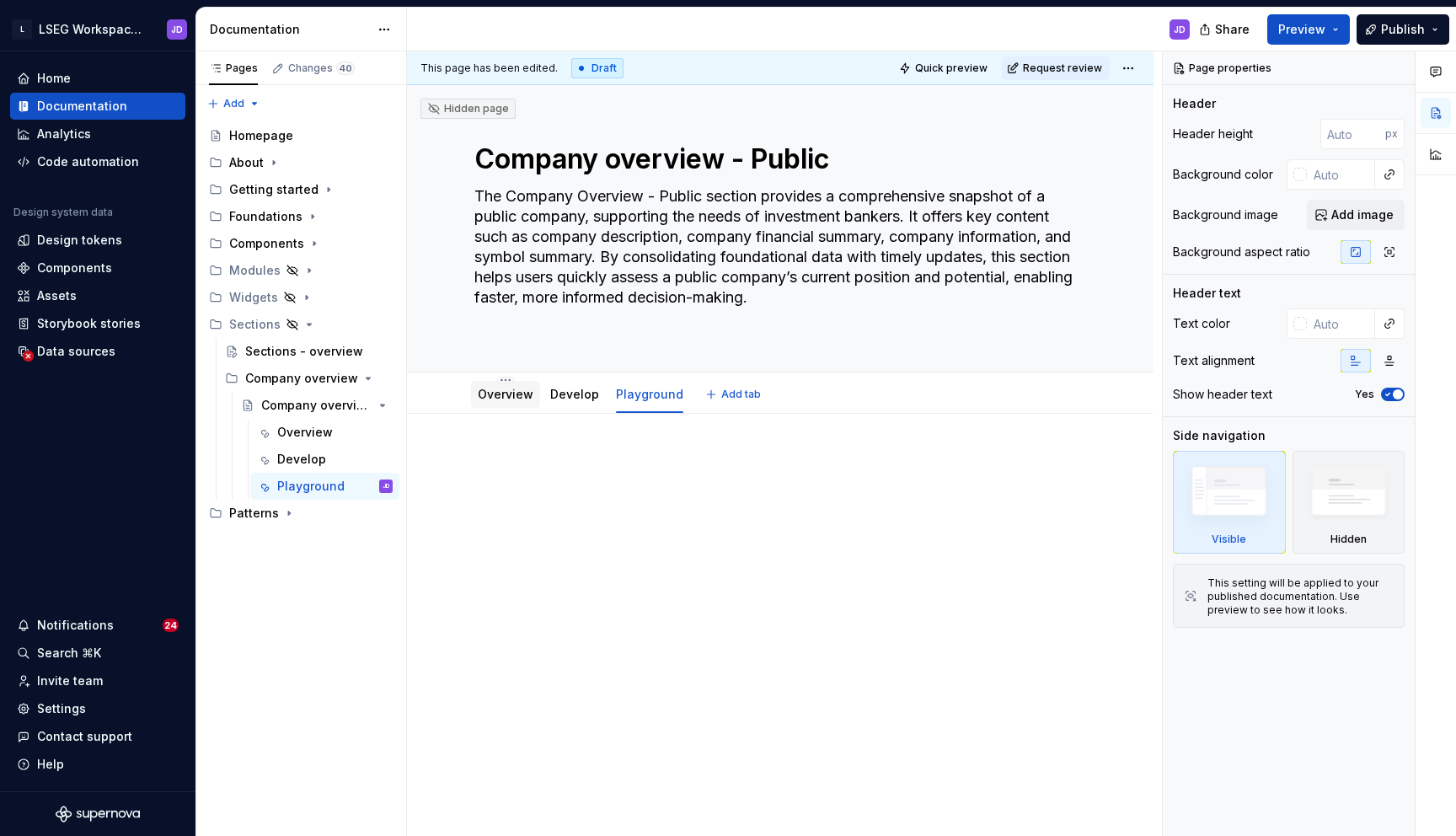
click at [508, 390] on link "Overview" at bounding box center [505, 394] width 55 height 14
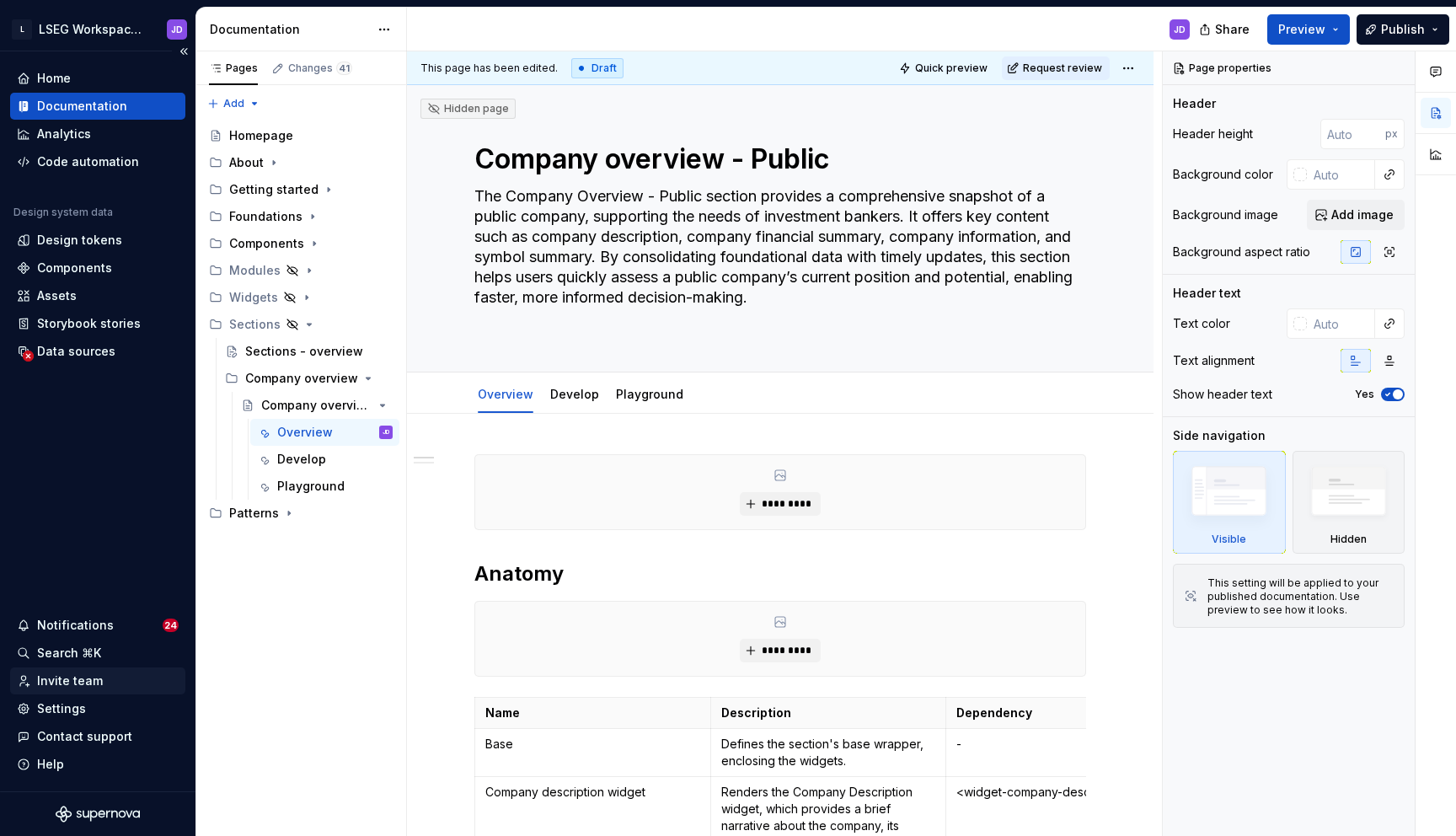
type textarea "*"
